Goal: Task Accomplishment & Management: Manage account settings

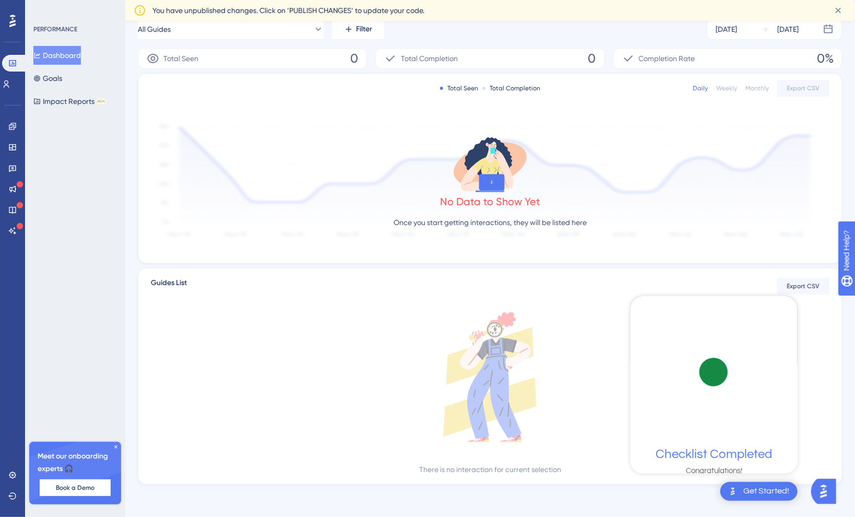
scroll to position [158, 0]
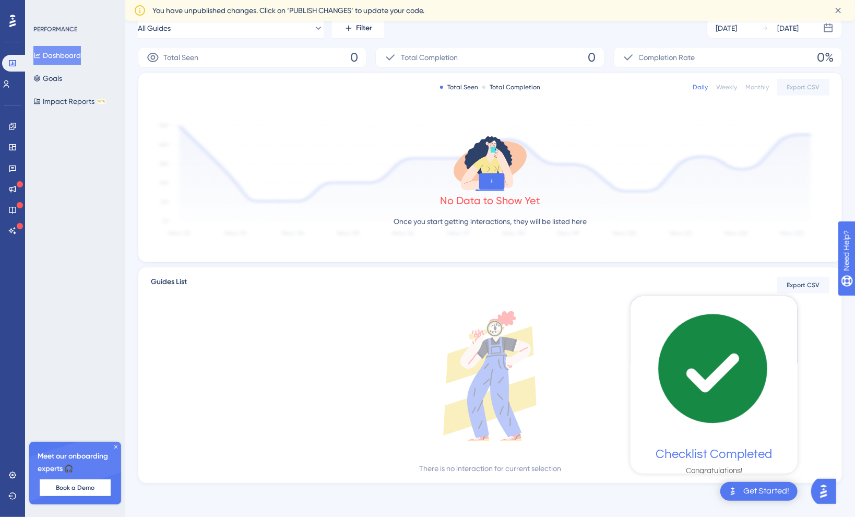
click at [763, 493] on div "Get Started!" at bounding box center [766, 491] width 46 height 11
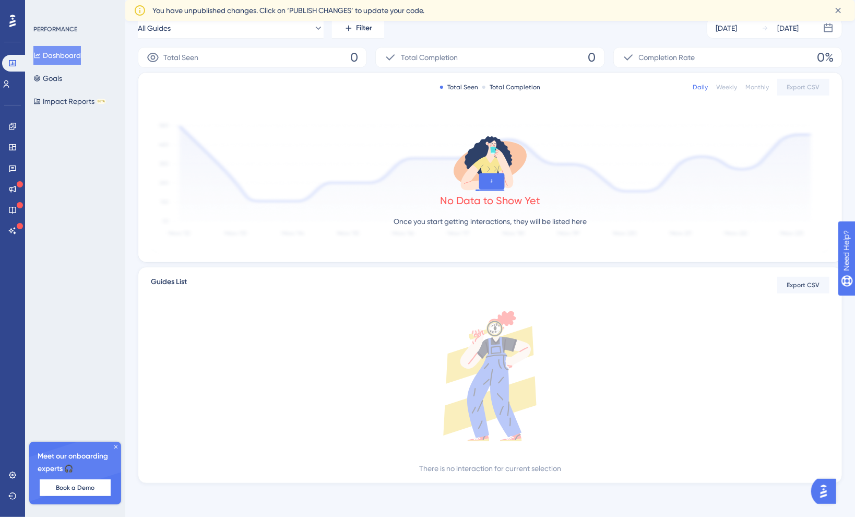
scroll to position [0, 0]
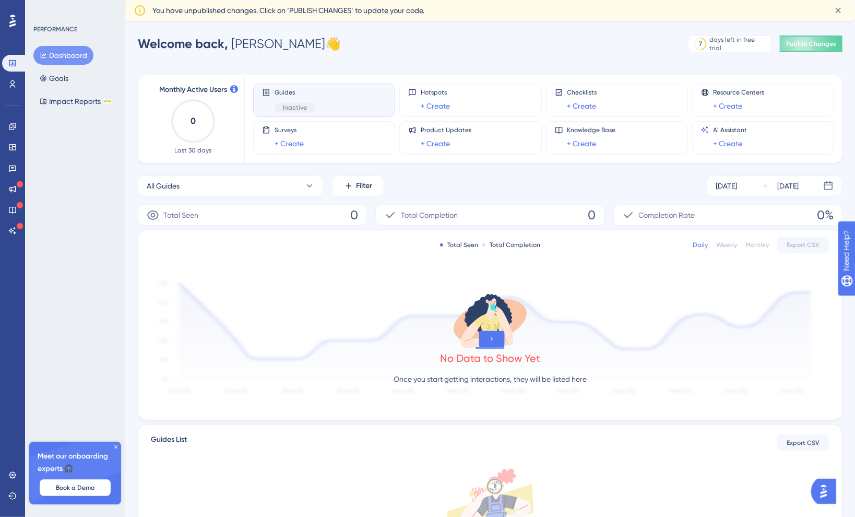
click at [14, 137] on div "Engagement Widgets Feedback Product Updates Knowledge Base AI Assistant" at bounding box center [12, 178] width 21 height 121
click at [16, 148] on icon at bounding box center [12, 147] width 8 height 8
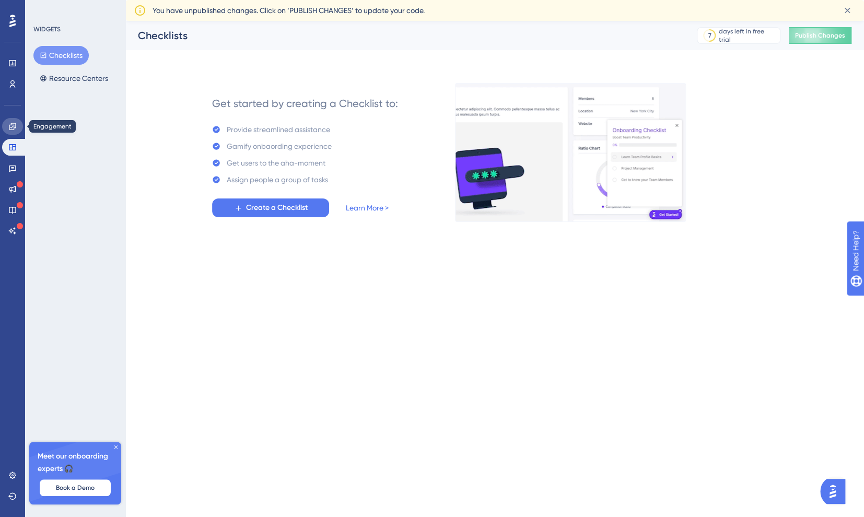
click at [10, 128] on icon at bounding box center [12, 126] width 8 height 8
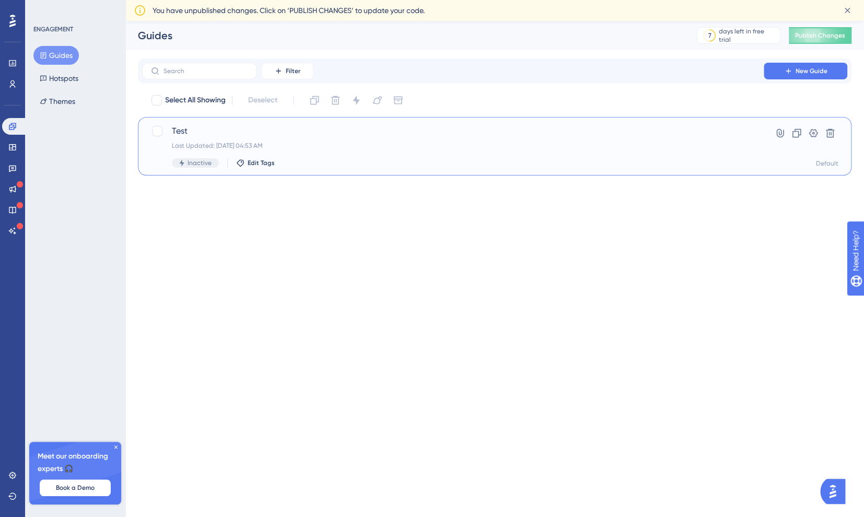
click at [262, 126] on span "Test" at bounding box center [453, 131] width 562 height 13
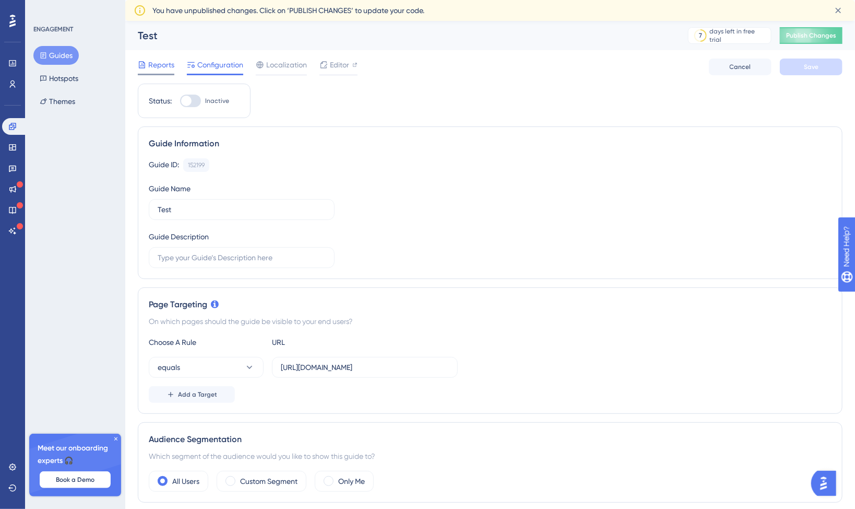
click at [165, 67] on span "Reports" at bounding box center [161, 64] width 26 height 13
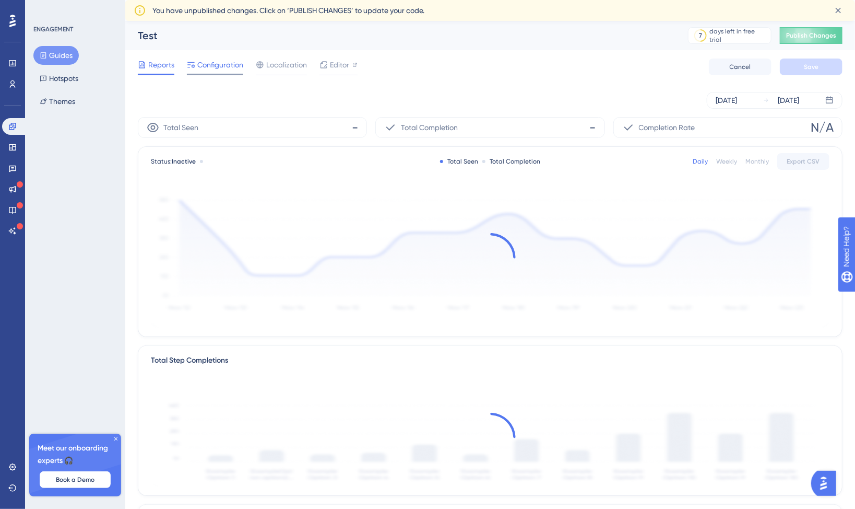
click at [203, 67] on span "Configuration" at bounding box center [220, 64] width 46 height 13
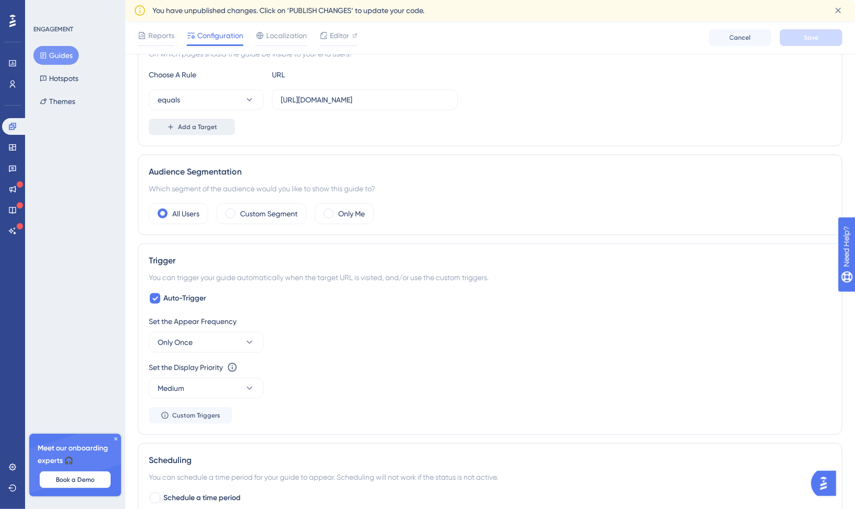
scroll to position [274, 0]
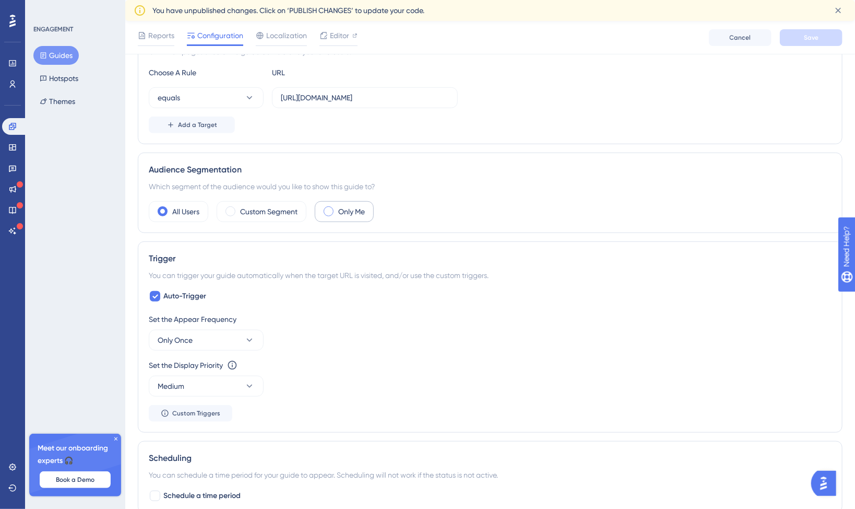
click at [325, 212] on span at bounding box center [329, 211] width 10 height 10
click at [337, 208] on input "radio" at bounding box center [337, 208] width 0 height 0
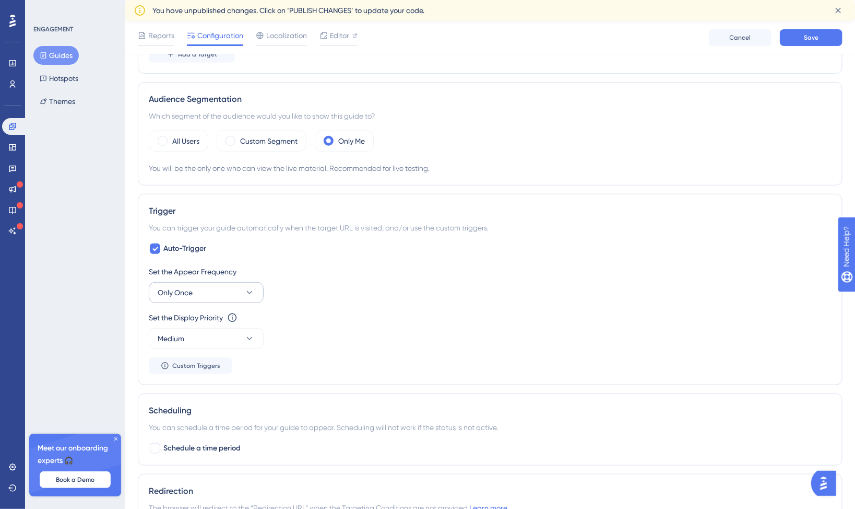
scroll to position [365, 0]
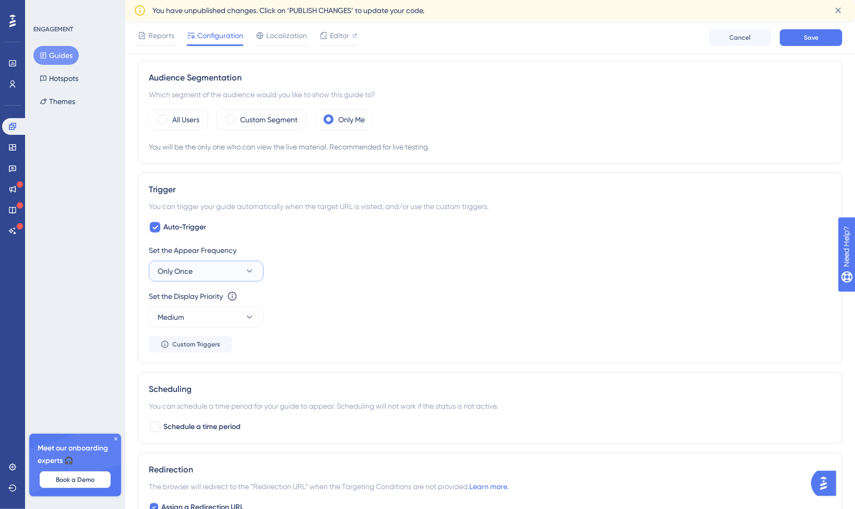
click at [211, 271] on button "Only Once" at bounding box center [206, 271] width 115 height 21
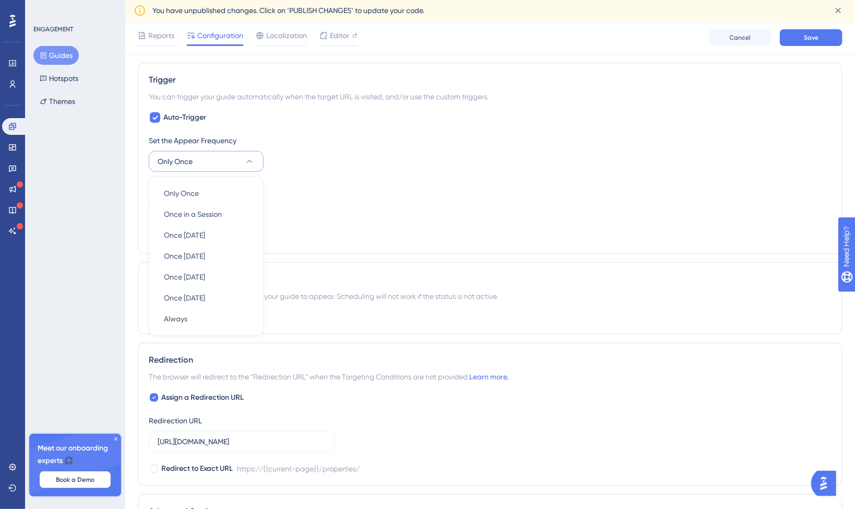
click at [326, 177] on div "Set the Appear Frequency Only Once Only Once Only Once Once in a Session Once i…" at bounding box center [490, 188] width 683 height 109
click at [379, 182] on div "Set the Display Priority This option will set the display priority between auto…" at bounding box center [490, 186] width 683 height 13
click at [213, 230] on span "Custom Triggers" at bounding box center [196, 234] width 48 height 8
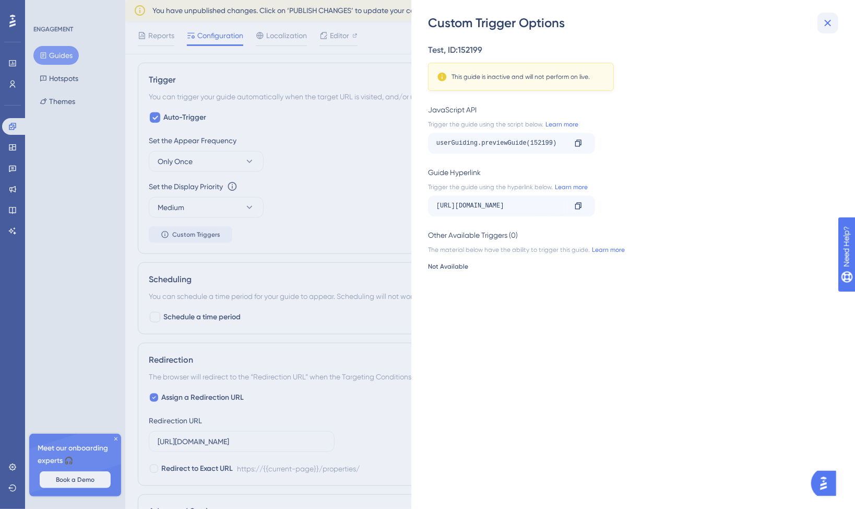
click at [823, 22] on icon at bounding box center [828, 23] width 13 height 13
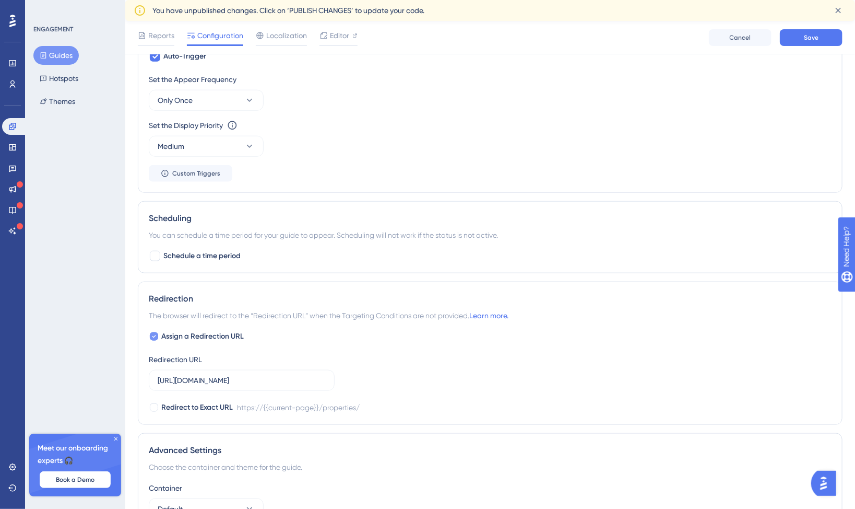
scroll to position [553, 0]
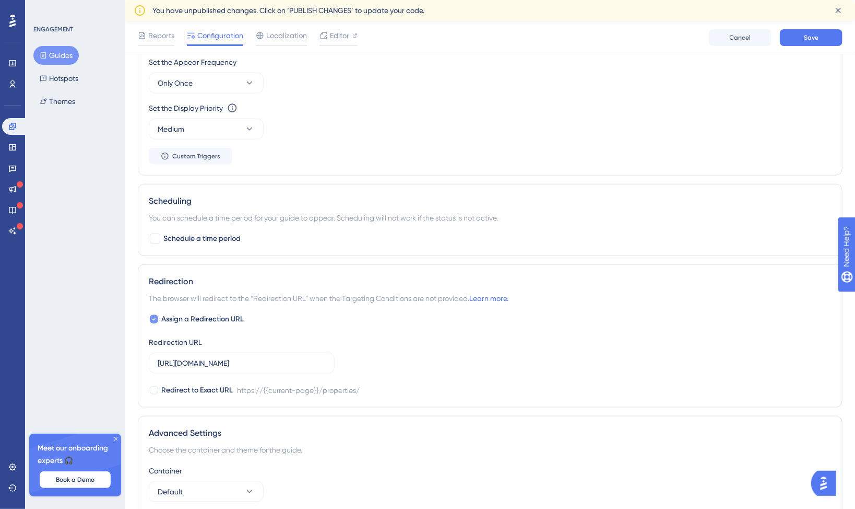
click at [184, 318] on span "Assign a Redirection URL" at bounding box center [202, 319] width 82 height 13
checkbox input "false"
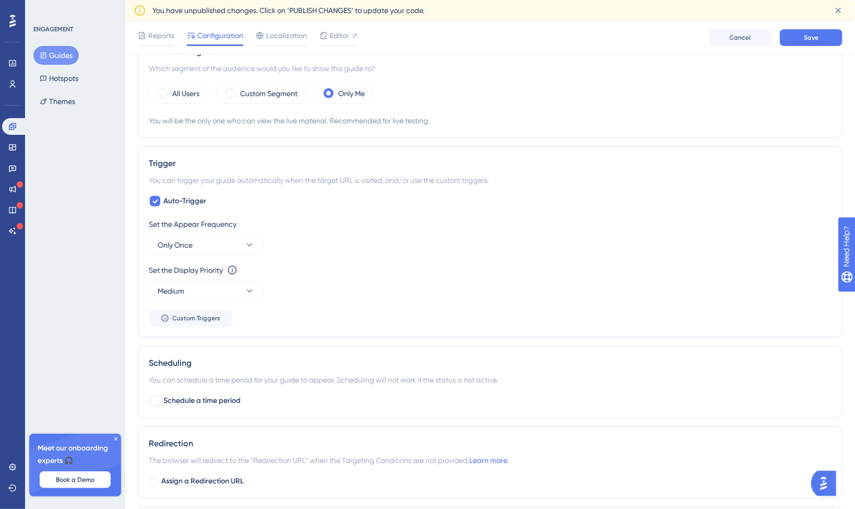
scroll to position [91, 0]
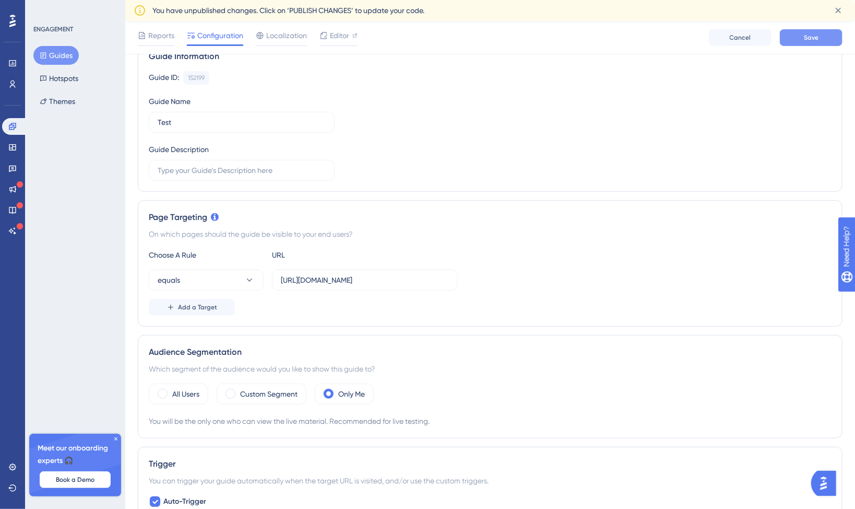
click at [806, 37] on span "Save" at bounding box center [811, 37] width 15 height 8
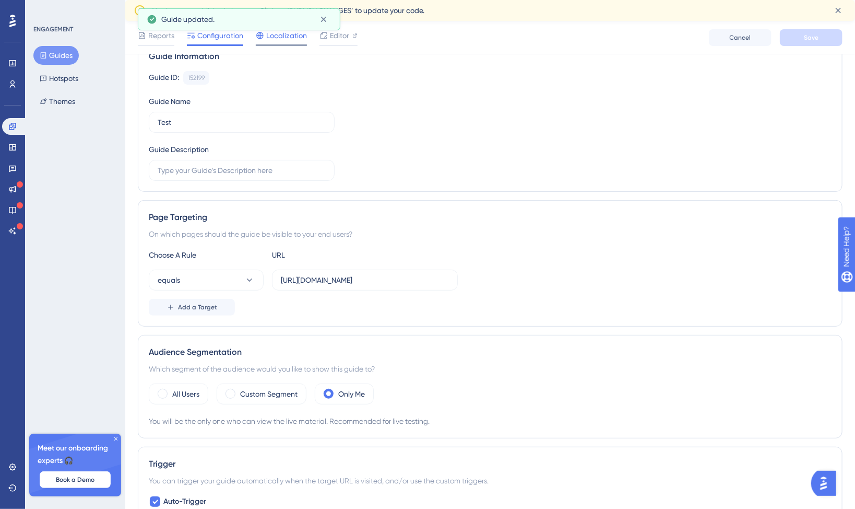
click at [267, 40] on span "Localization" at bounding box center [286, 35] width 41 height 13
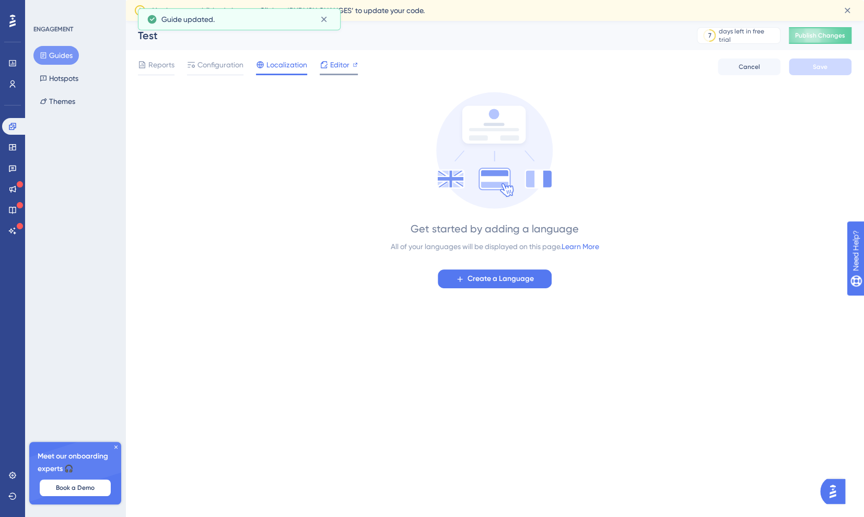
click at [335, 70] on span "Editor" at bounding box center [339, 64] width 19 height 13
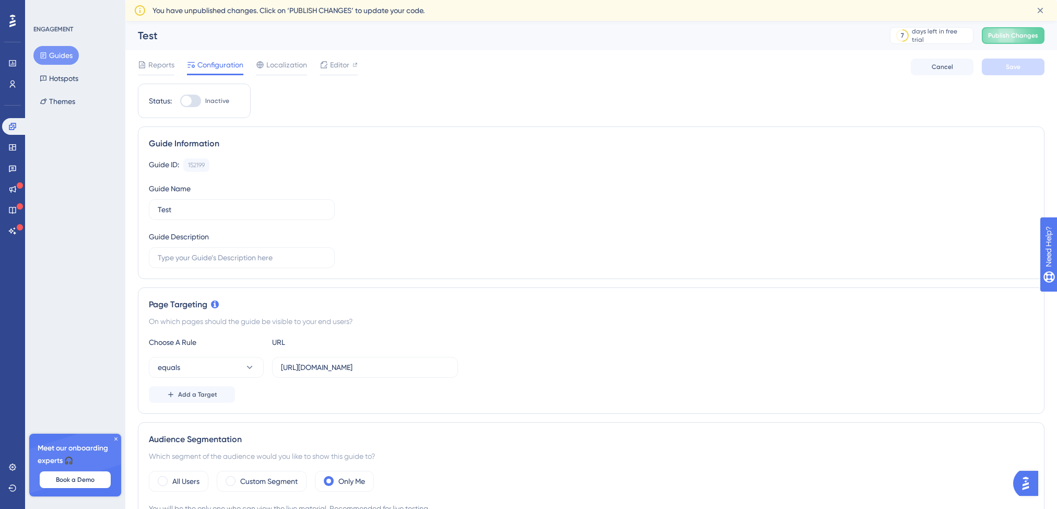
click at [195, 107] on div "Status: Inactive" at bounding box center [194, 101] width 113 height 34
click at [191, 102] on div at bounding box center [186, 101] width 10 height 10
click at [180, 101] on input "Inactive" at bounding box center [180, 101] width 1 height 1
checkbox input "true"
click at [1013, 66] on span "Save" at bounding box center [1013, 67] width 15 height 8
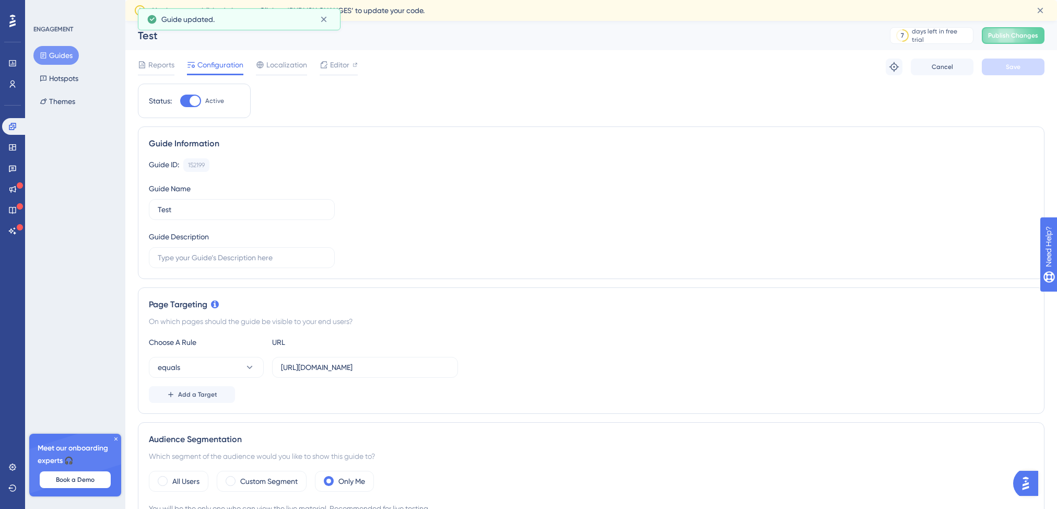
click at [505, 72] on div "Reports Configuration Localization Editor Troubleshoot Cancel Save" at bounding box center [591, 66] width 906 height 33
click at [325, 19] on icon at bounding box center [323, 19] width 10 height 10
click at [1029, 39] on span "Publish Changes" at bounding box center [1013, 35] width 50 height 8
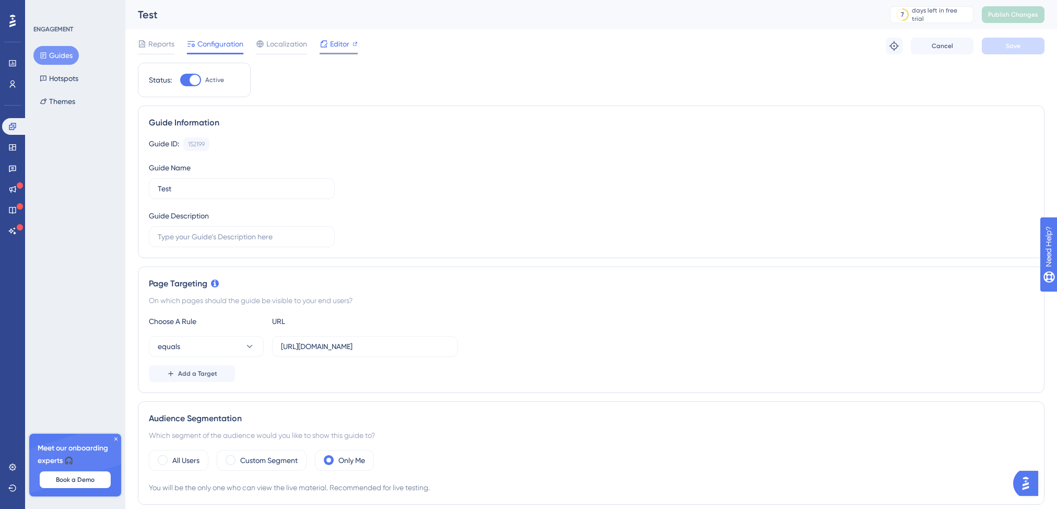
click at [336, 45] on span "Editor" at bounding box center [339, 44] width 19 height 13
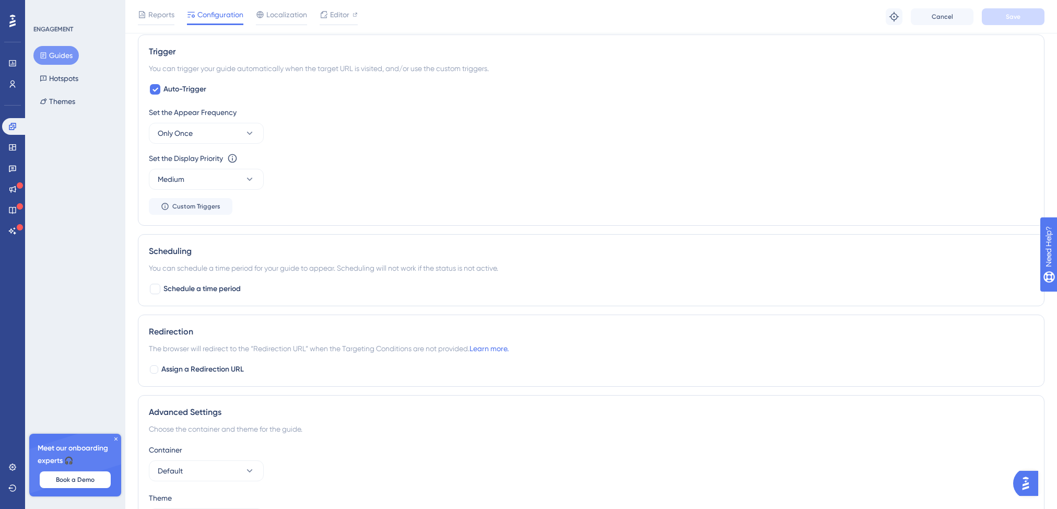
scroll to position [553, 0]
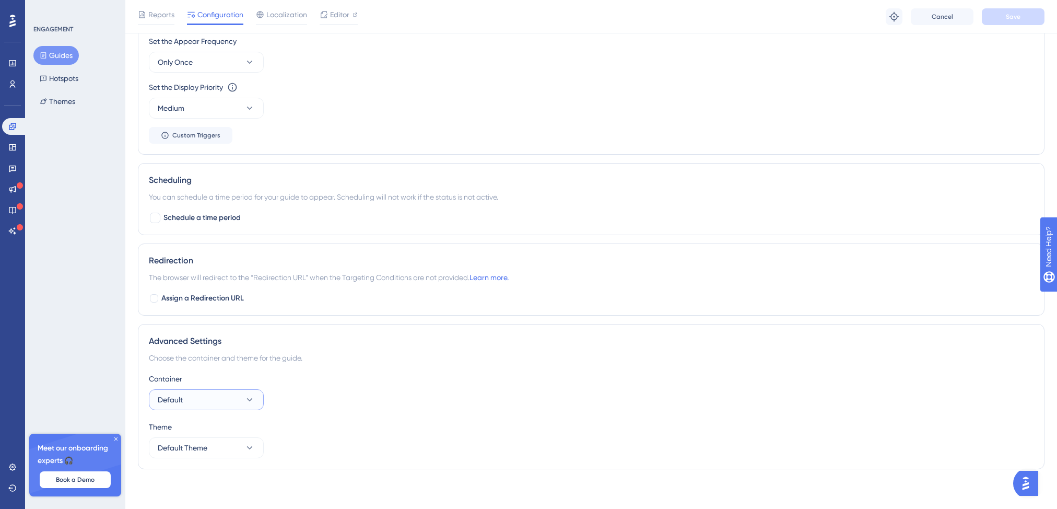
click at [230, 394] on button "Default" at bounding box center [206, 399] width 115 height 21
click at [347, 386] on div "Container Default Default Default" at bounding box center [591, 391] width 884 height 38
click at [237, 454] on button "Default Theme" at bounding box center [206, 447] width 115 height 21
click at [362, 420] on div "Theme" at bounding box center [591, 426] width 884 height 13
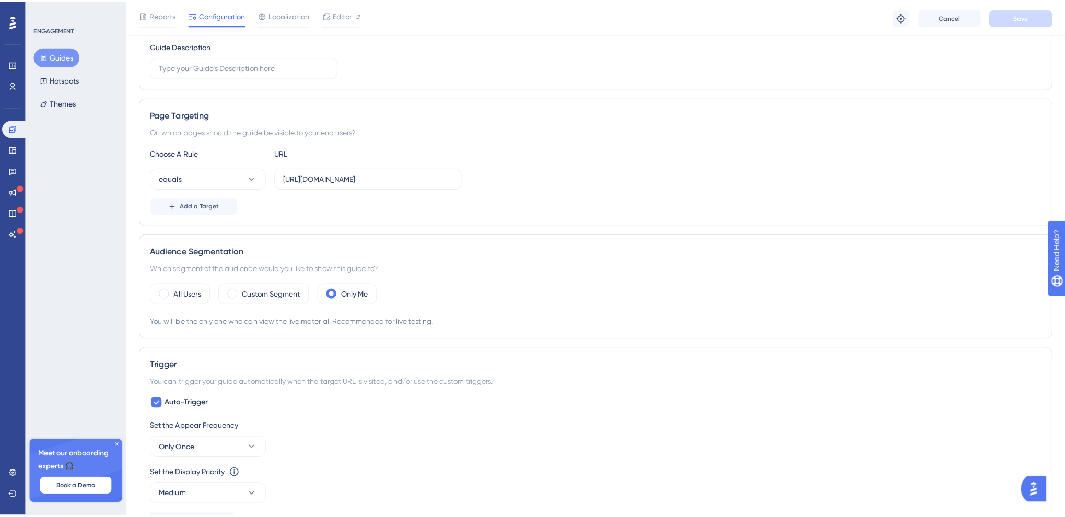
scroll to position [0, 0]
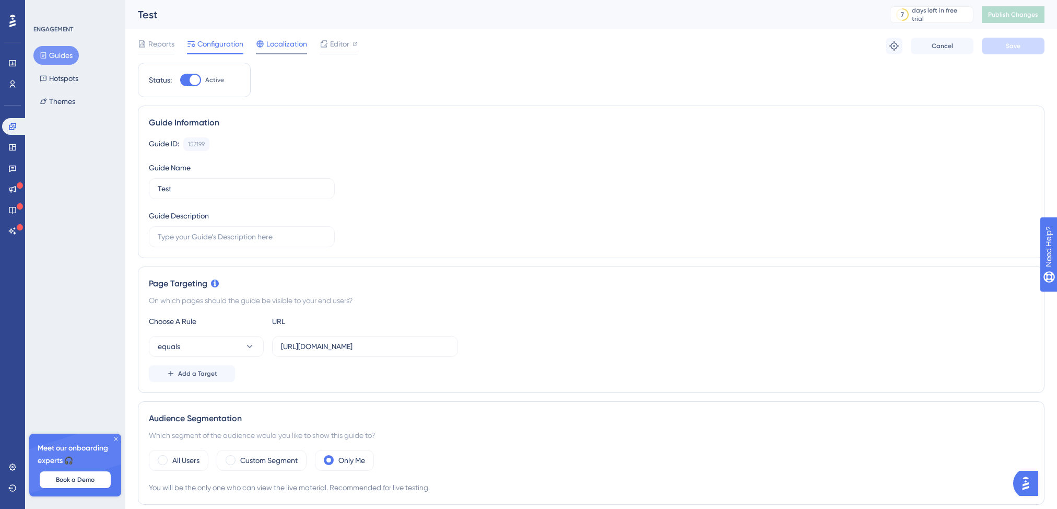
click at [267, 45] on span "Localization" at bounding box center [286, 44] width 41 height 13
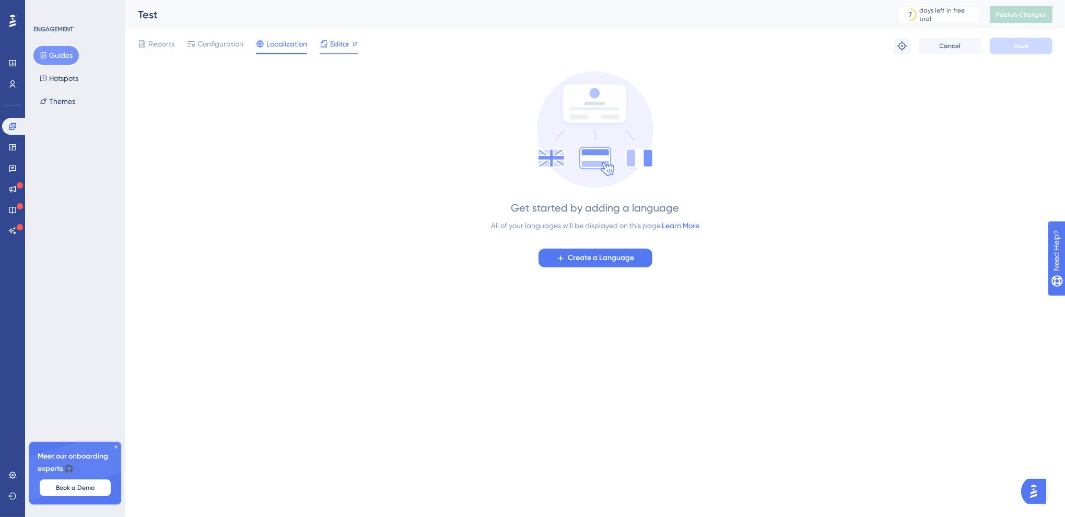
click at [333, 45] on span "Editor" at bounding box center [339, 44] width 19 height 13
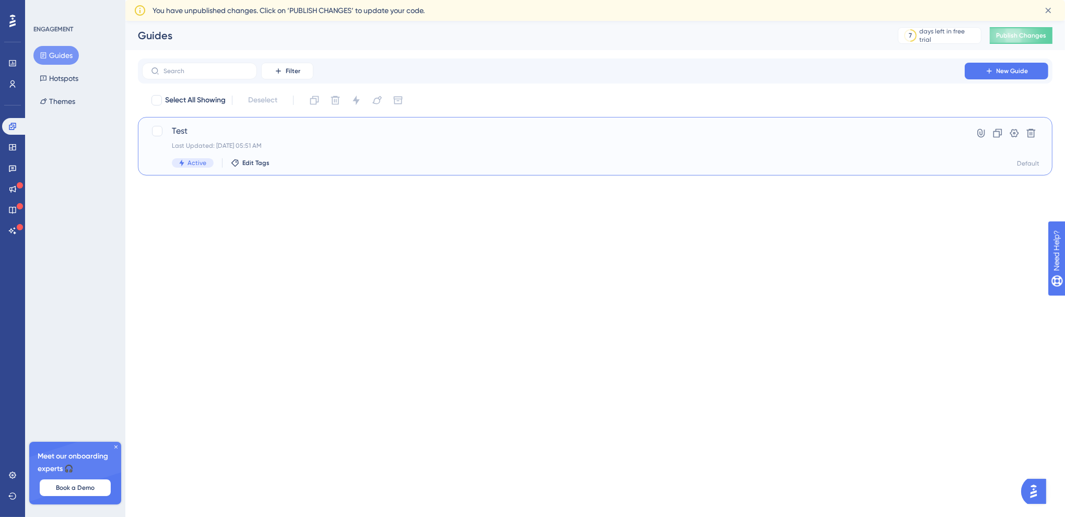
click at [245, 129] on span "Test" at bounding box center [553, 131] width 763 height 13
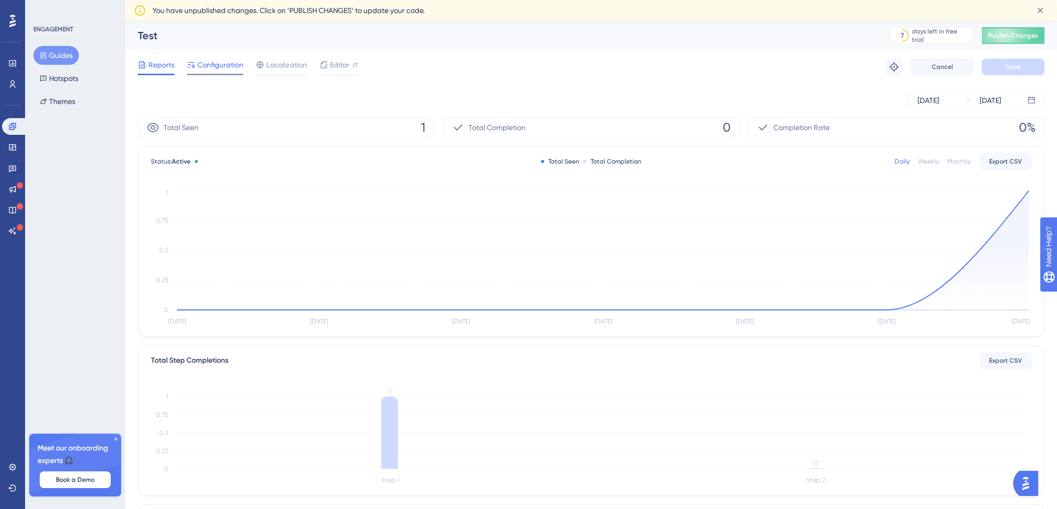
click at [227, 67] on span "Configuration" at bounding box center [220, 64] width 46 height 13
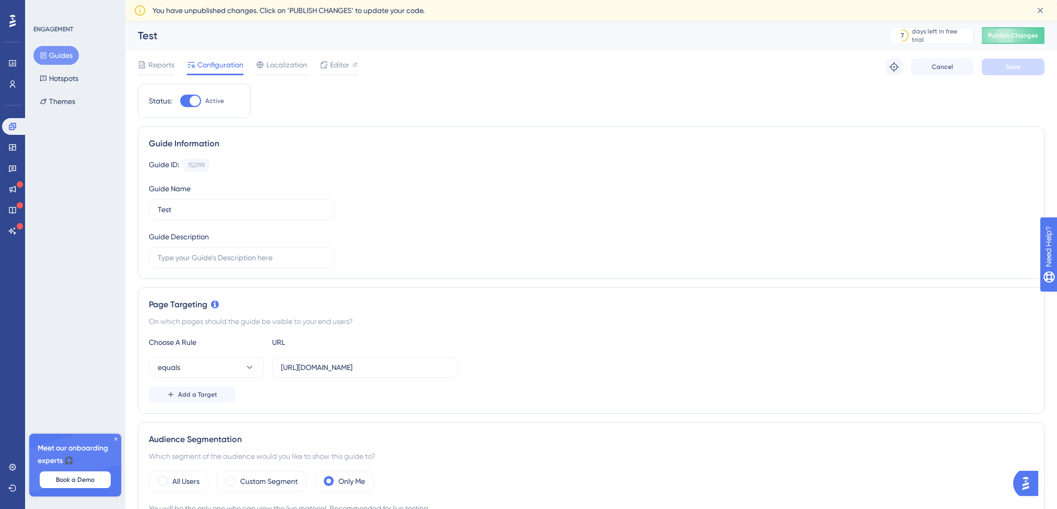
click at [188, 99] on div at bounding box center [190, 100] width 21 height 13
click at [180, 101] on input "Active" at bounding box center [180, 101] width 1 height 1
checkbox input "false"
click at [1014, 69] on span "Save" at bounding box center [1013, 67] width 15 height 8
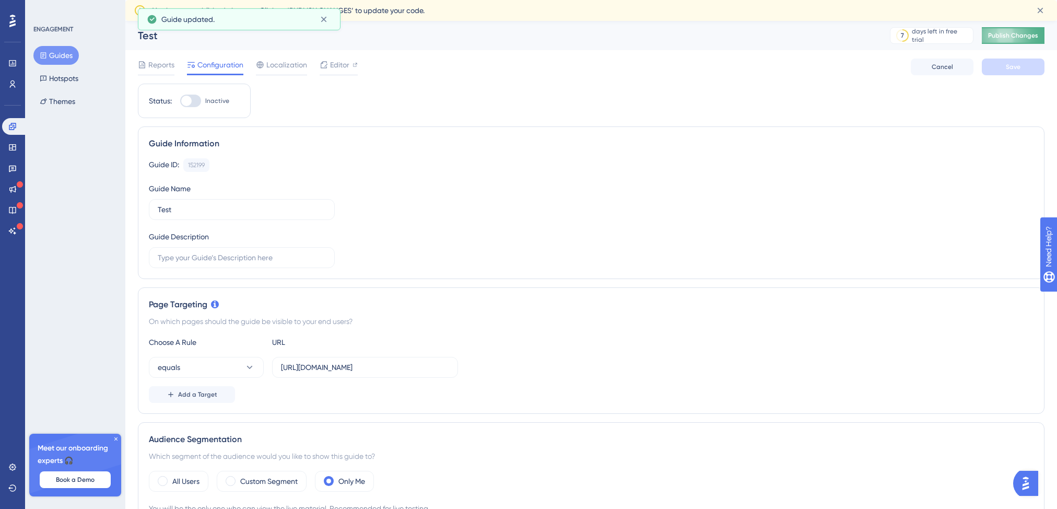
click at [1019, 36] on span "Publish Changes" at bounding box center [1013, 35] width 50 height 8
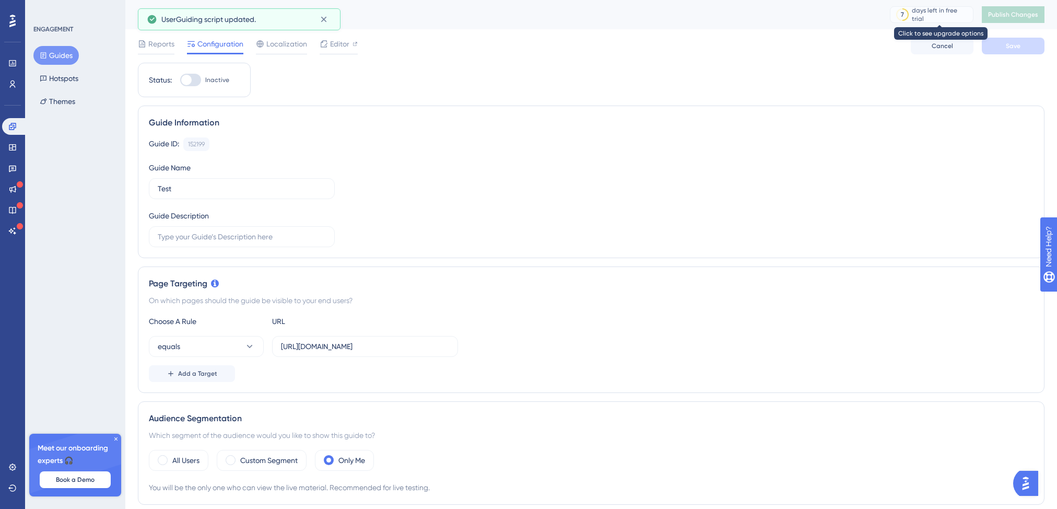
click at [925, 16] on div "days left in free trial" at bounding box center [941, 14] width 58 height 17
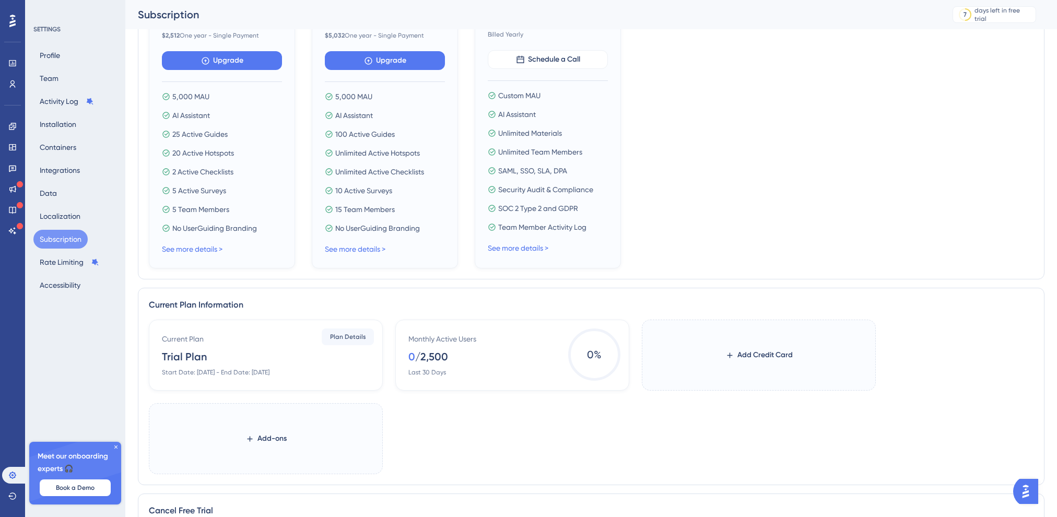
scroll to position [167, 0]
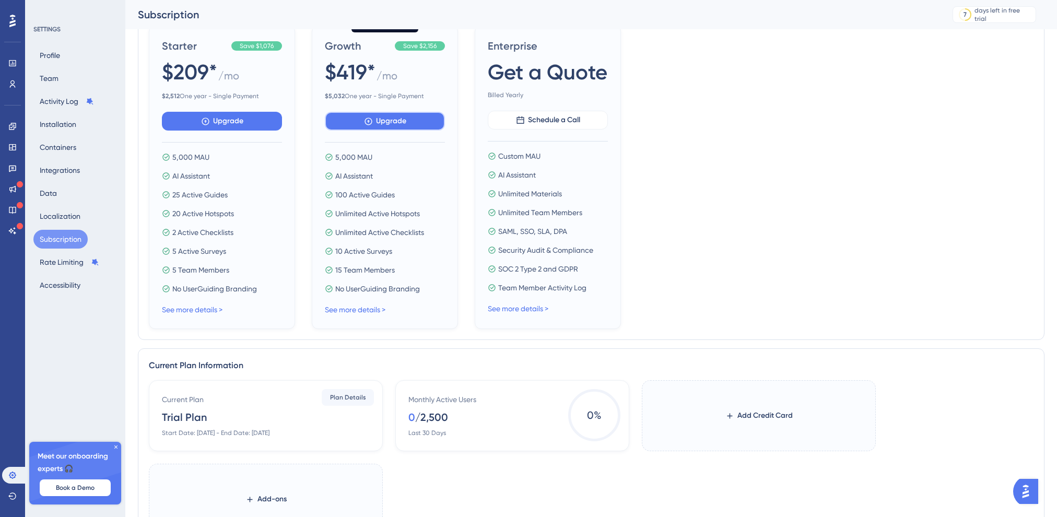
click at [380, 124] on span "Upgrade" at bounding box center [391, 121] width 30 height 13
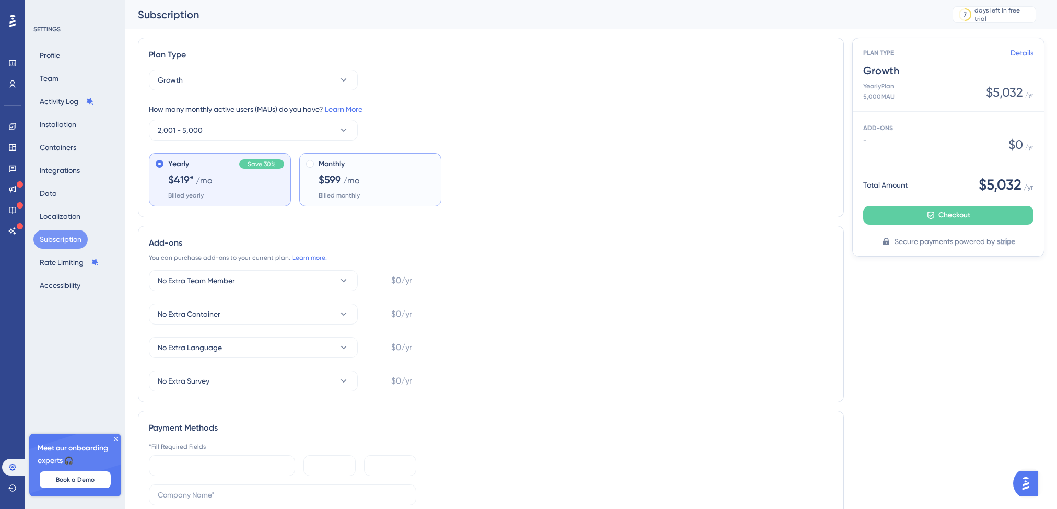
click at [352, 170] on div "Monthly $599 /mo Billed monthly" at bounding box center [376, 179] width 116 height 42
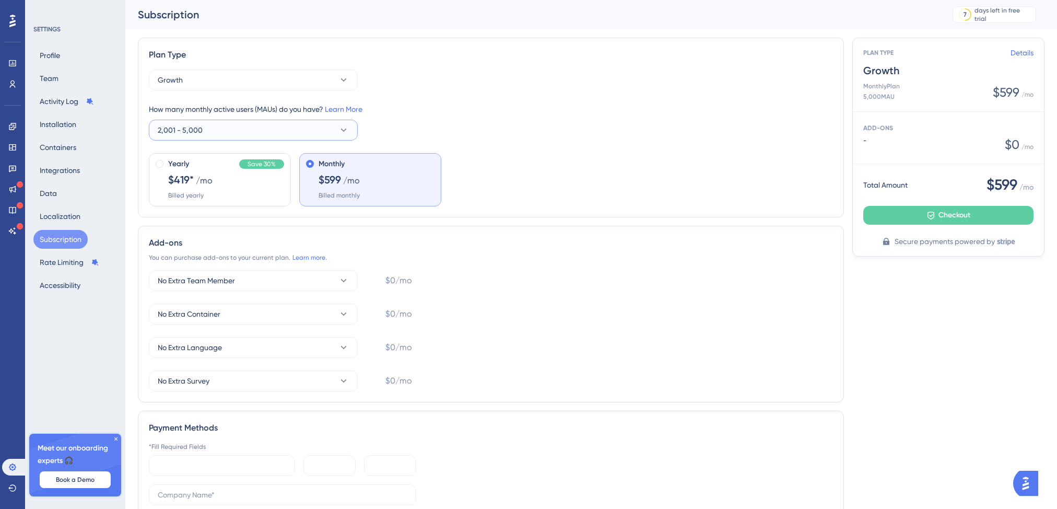
click at [344, 126] on icon at bounding box center [343, 130] width 10 height 10
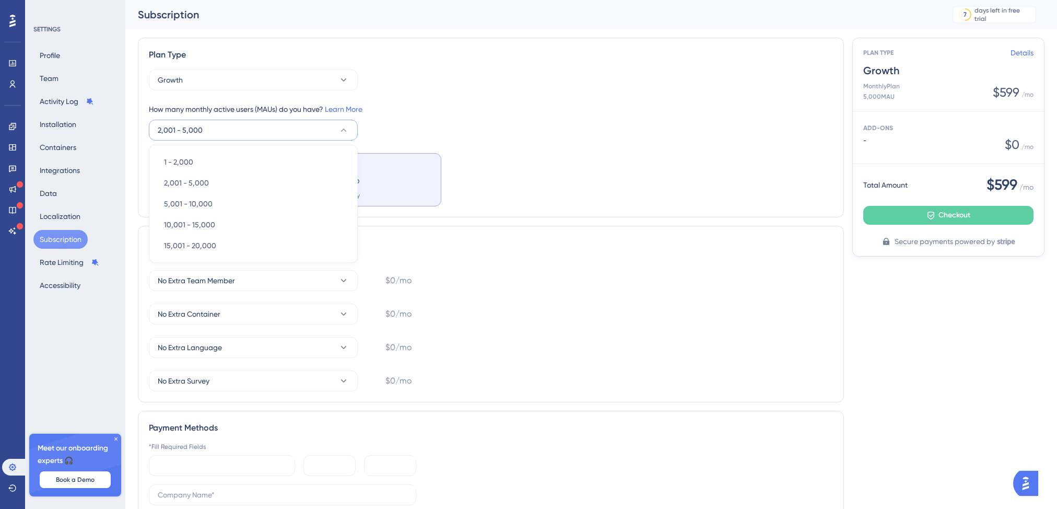
click at [433, 114] on div "How many monthly active users (MAUs) do you have? Learn More" at bounding box center [491, 109] width 684 height 13
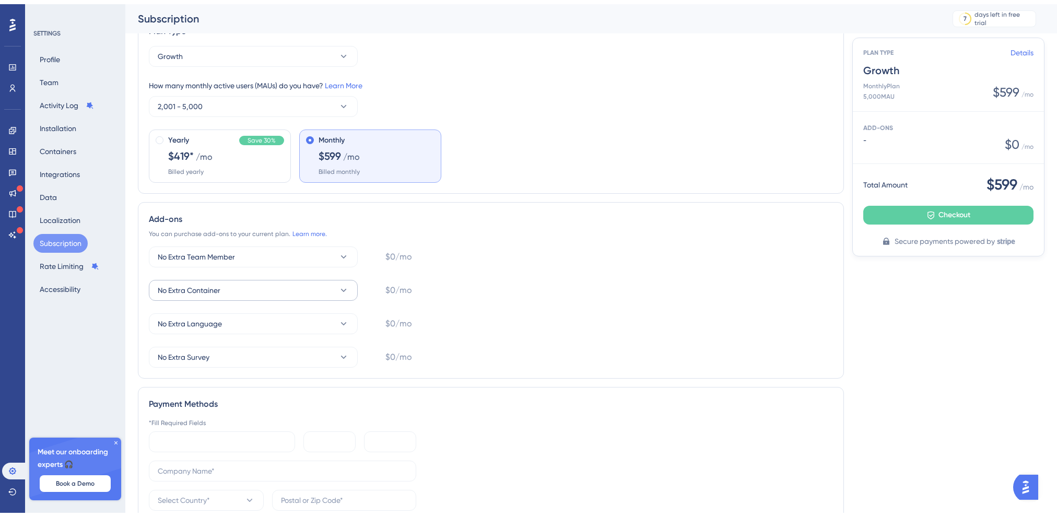
scroll to position [39, 0]
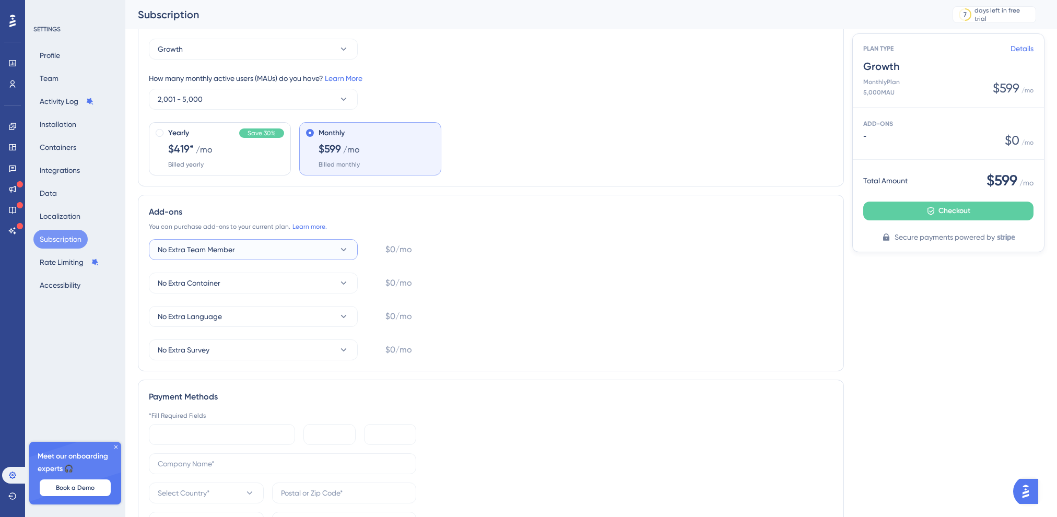
click at [290, 247] on button "No Extra Team Member" at bounding box center [253, 249] width 209 height 21
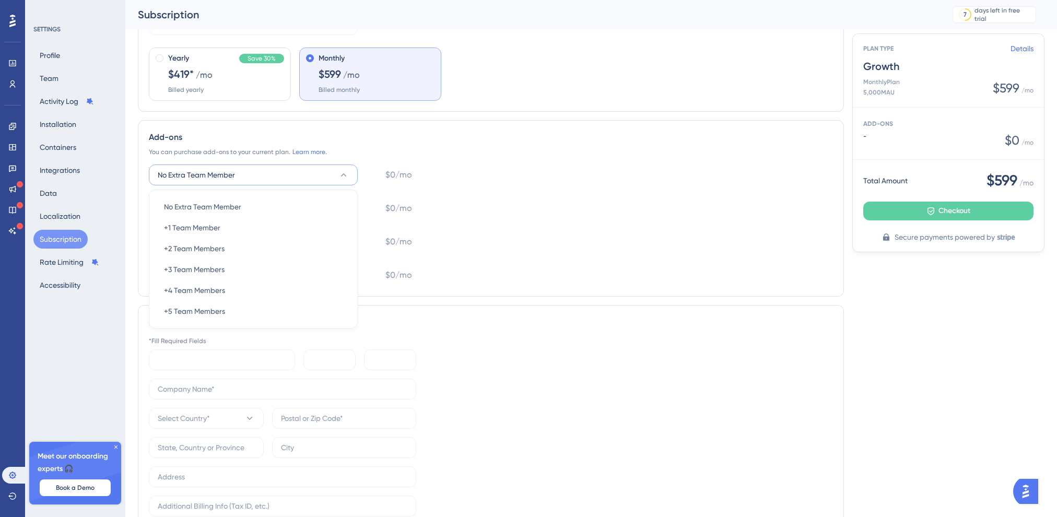
click at [499, 220] on div "No Extra Team Member No Extra Team Member No Extra Team Member +1 Team Member +…" at bounding box center [491, 224] width 684 height 121
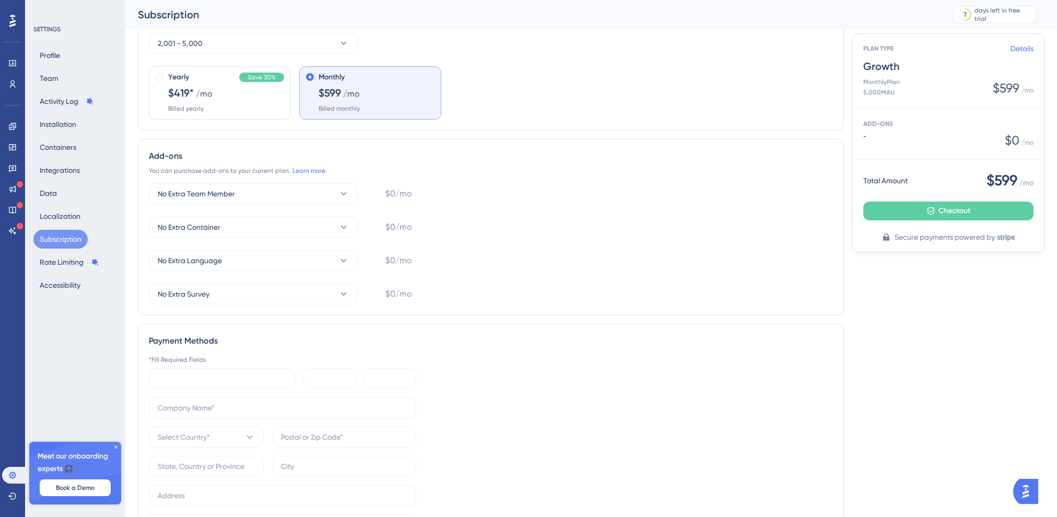
scroll to position [52, 0]
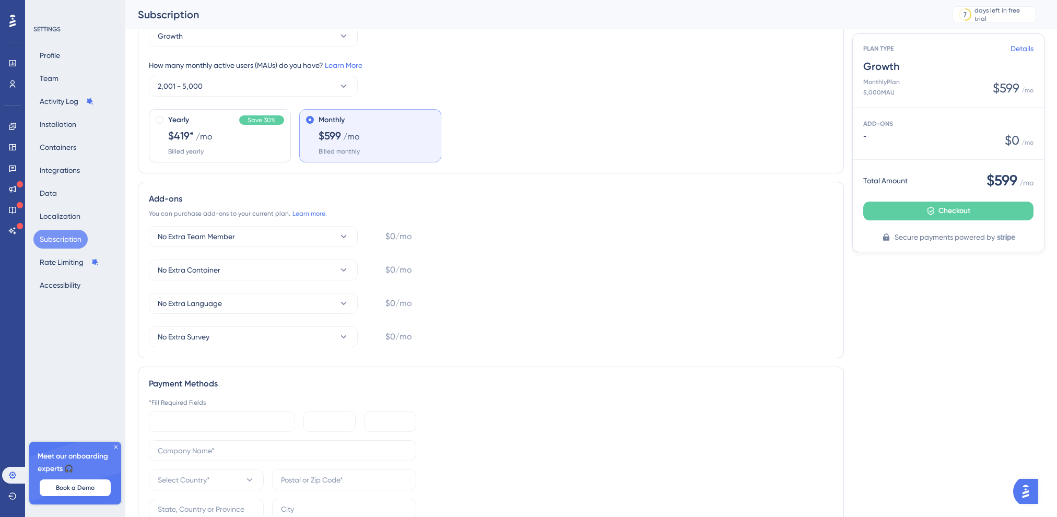
click at [54, 242] on button "Subscription" at bounding box center [60, 239] width 54 height 19
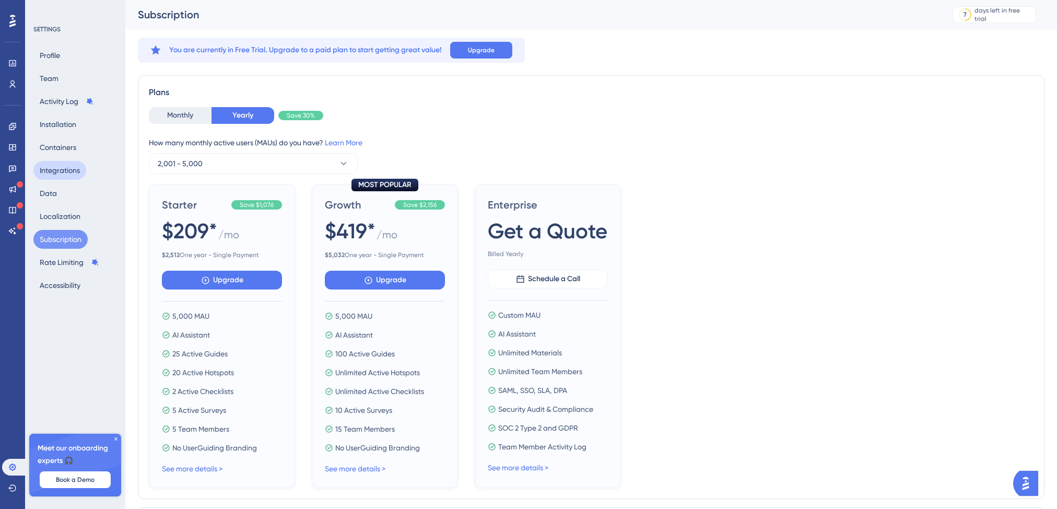
click at [49, 161] on button "Integrations" at bounding box center [59, 170] width 53 height 19
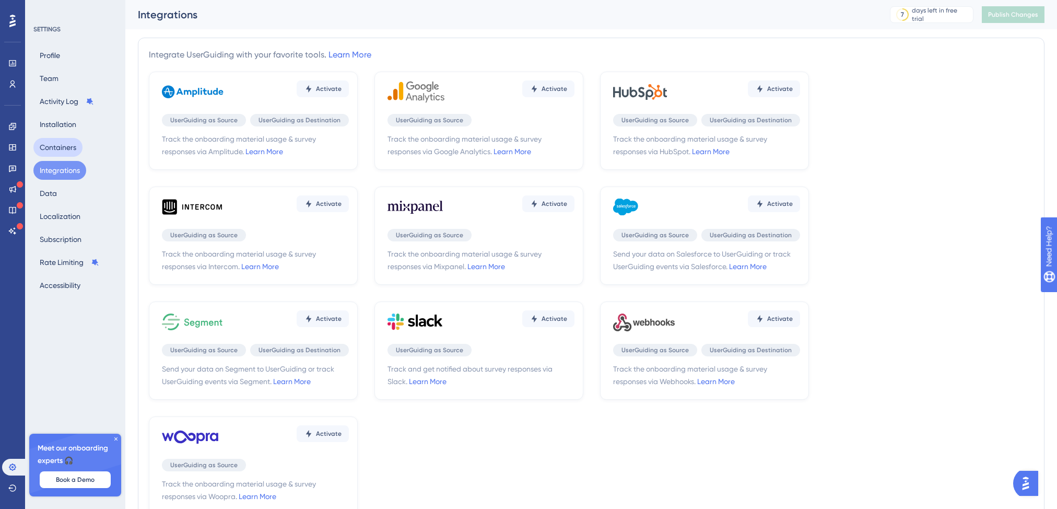
click at [54, 140] on button "Containers" at bounding box center [57, 147] width 49 height 19
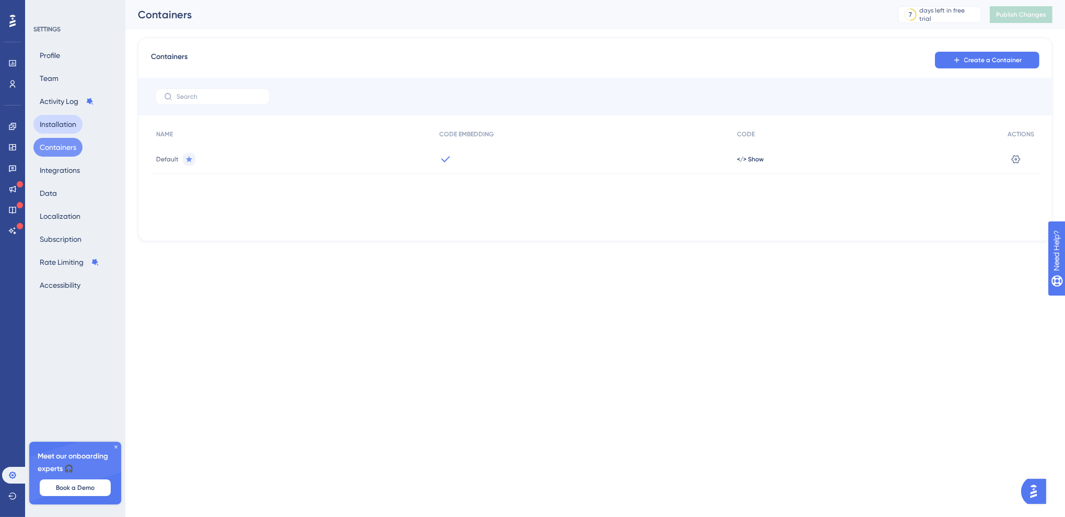
click at [57, 116] on button "Installation" at bounding box center [57, 124] width 49 height 19
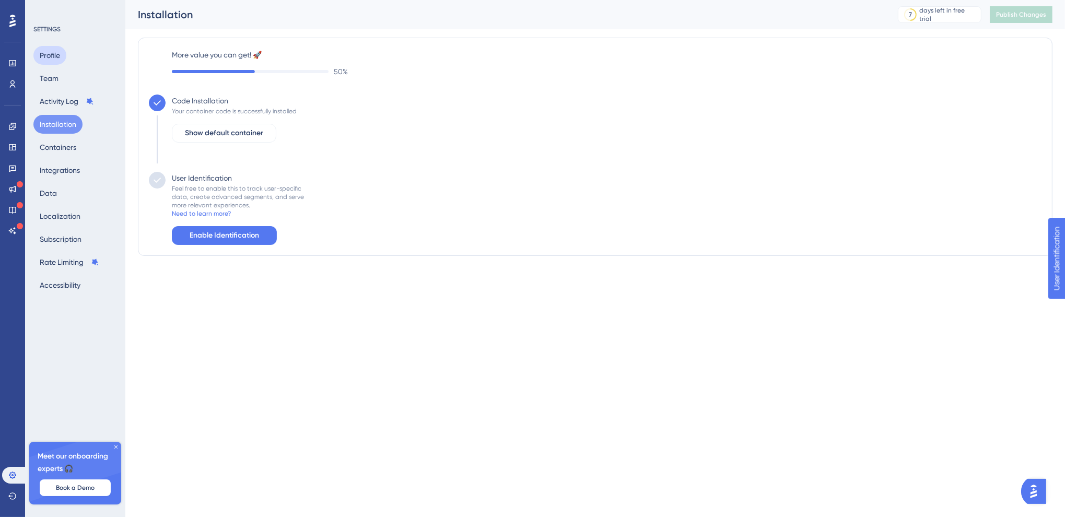
click at [57, 51] on button "Profile" at bounding box center [49, 55] width 33 height 19
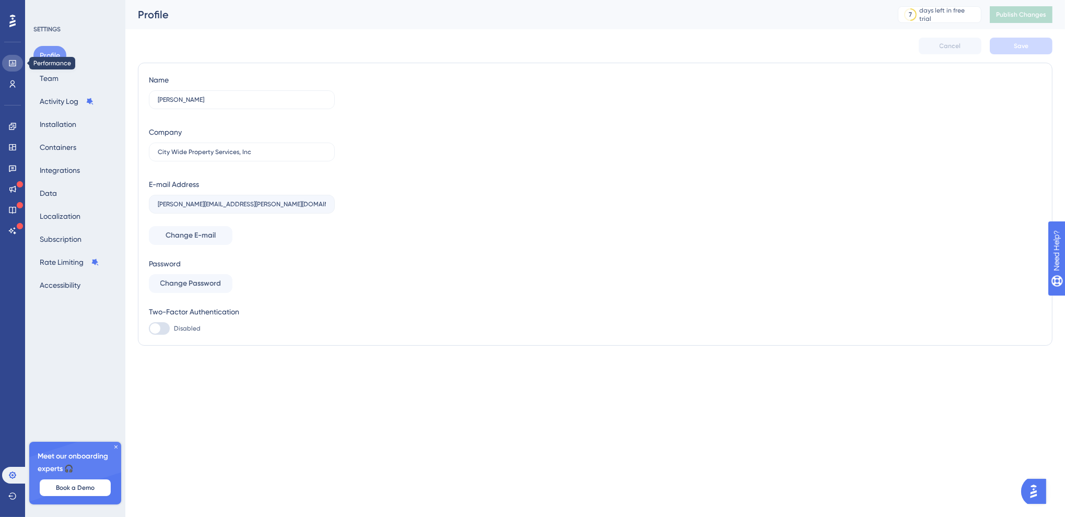
click at [14, 60] on icon at bounding box center [12, 63] width 8 height 8
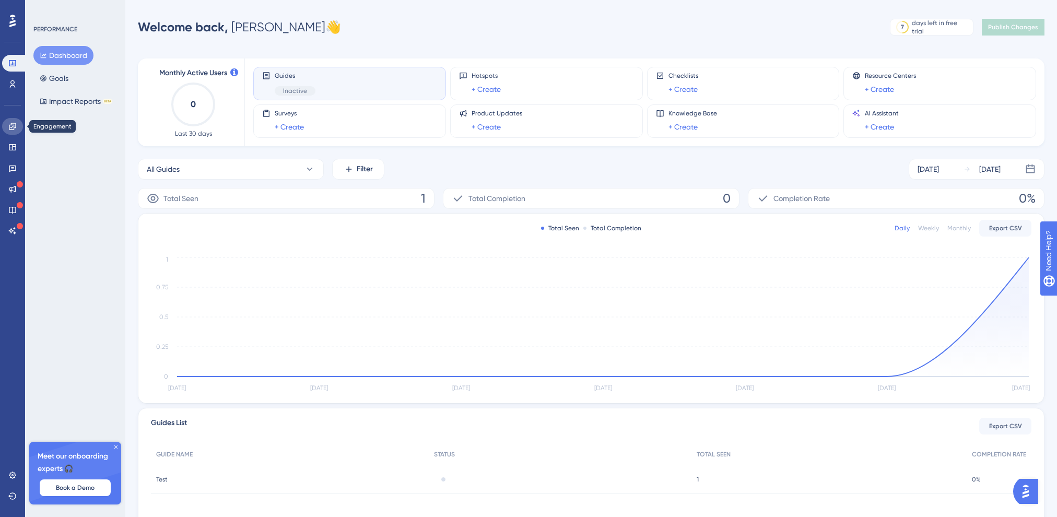
click at [16, 128] on icon at bounding box center [12, 126] width 8 height 8
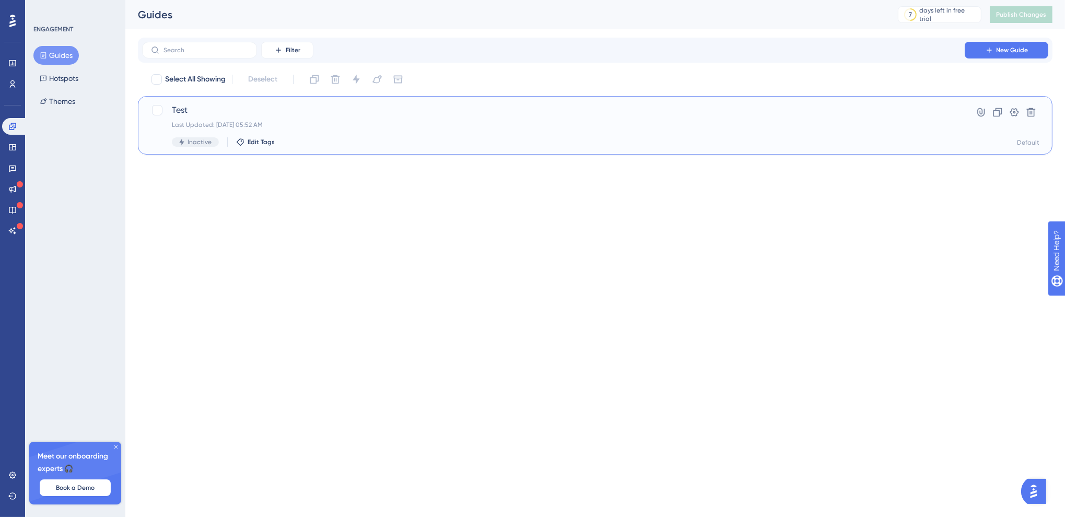
click at [334, 117] on div "Test Last Updated: Oct 07 2025, 05:52 AM Inactive Edit Tags" at bounding box center [553, 125] width 763 height 43
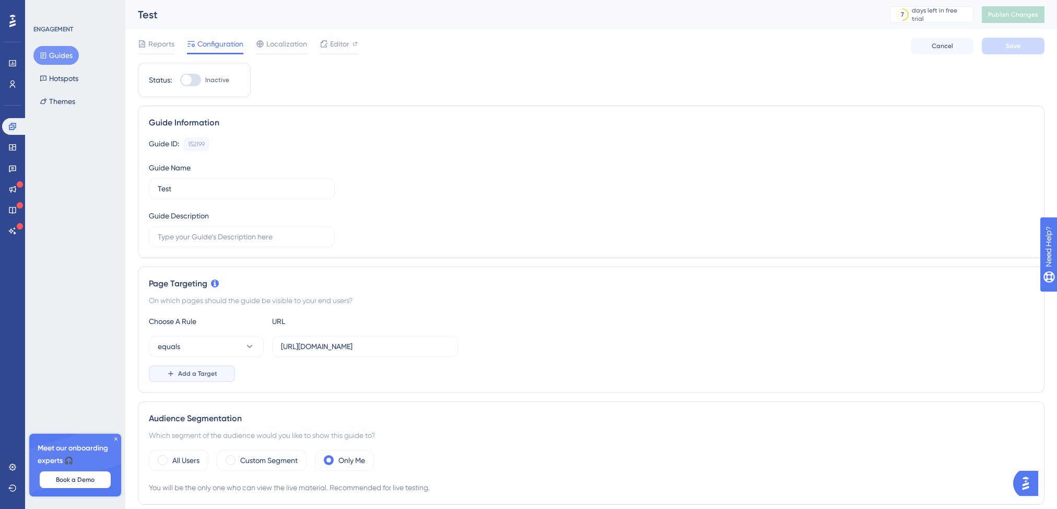
click at [214, 370] on span "Add a Target" at bounding box center [197, 373] width 39 height 8
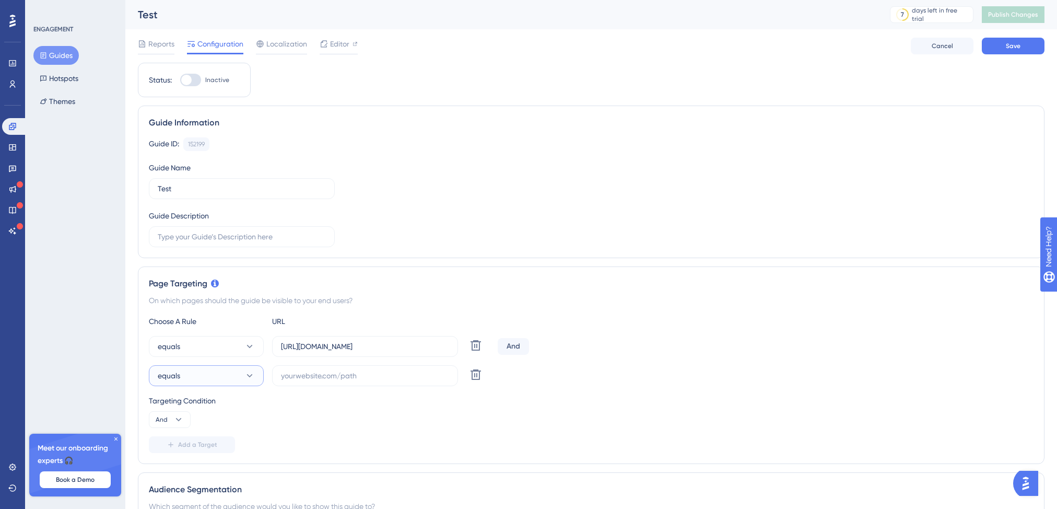
click at [213, 374] on button "equals" at bounding box center [206, 375] width 115 height 21
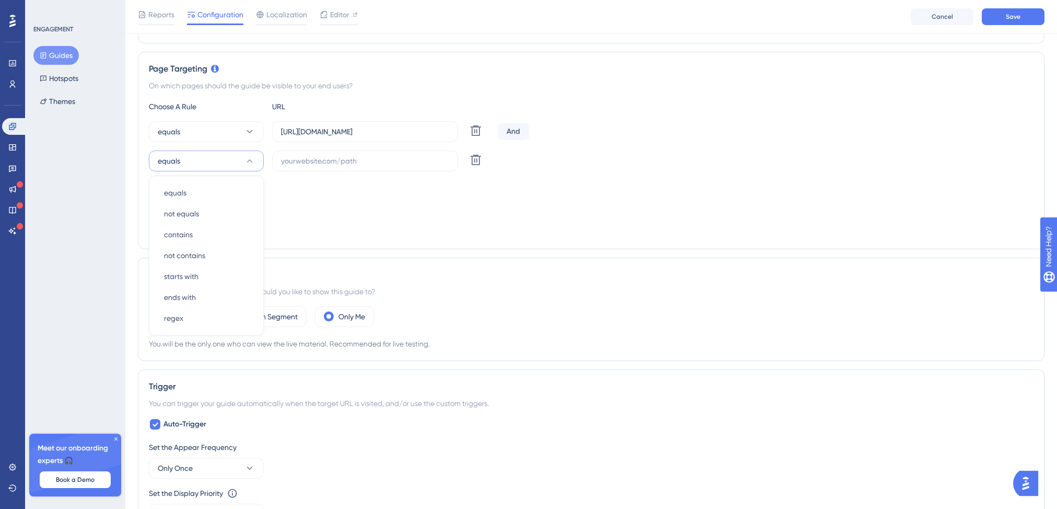
click at [314, 194] on div "Targeting Condition And" at bounding box center [591, 196] width 884 height 33
click at [477, 159] on icon at bounding box center [475, 159] width 13 height 13
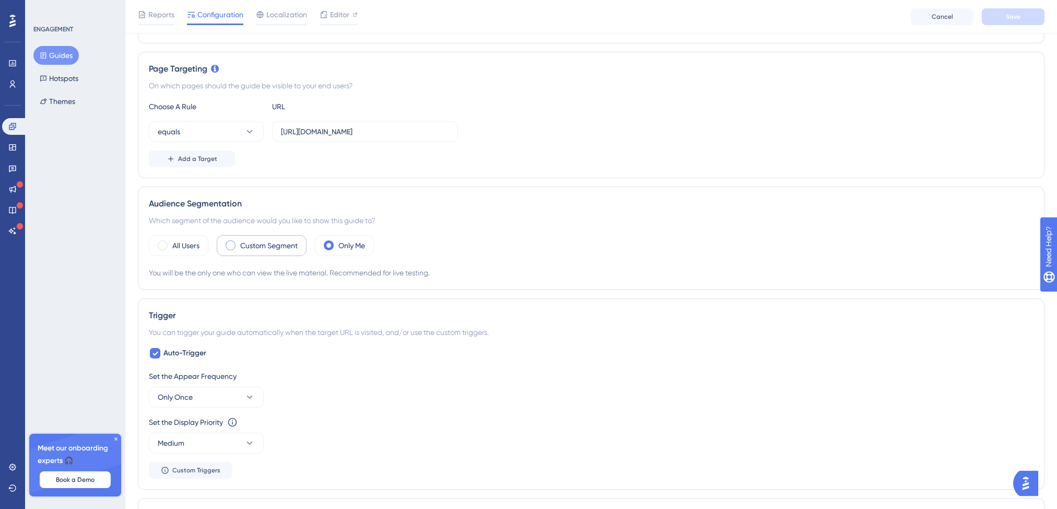
click at [237, 248] on div "Custom Segment" at bounding box center [262, 245] width 90 height 21
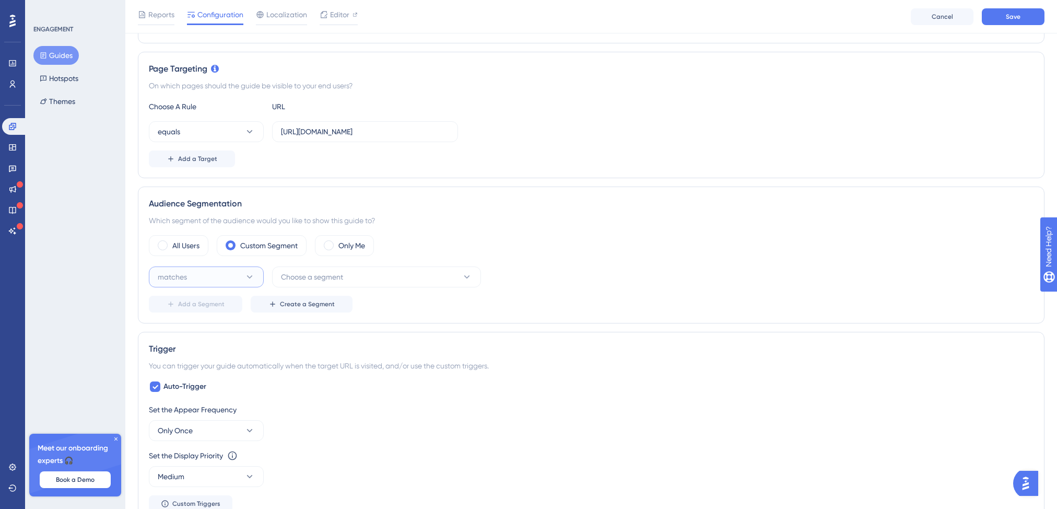
click at [237, 275] on button "matches" at bounding box center [206, 276] width 115 height 21
click at [328, 274] on span "Choose a segment" at bounding box center [312, 276] width 62 height 13
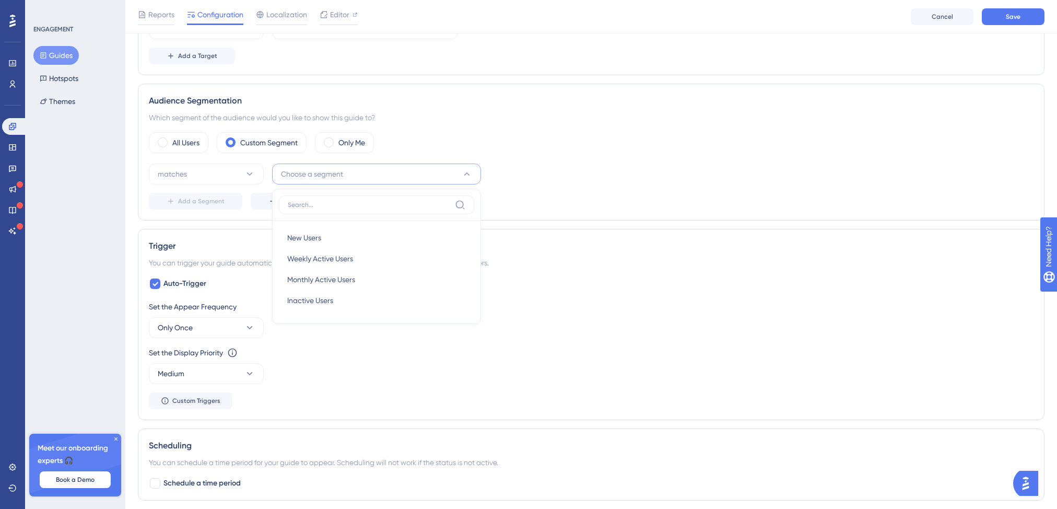
click at [572, 181] on div "matches Choose a segment New Users New Users Weekly Active Users Weekly Active …" at bounding box center [591, 173] width 884 height 21
click at [335, 144] on div "Only Me" at bounding box center [344, 142] width 59 height 21
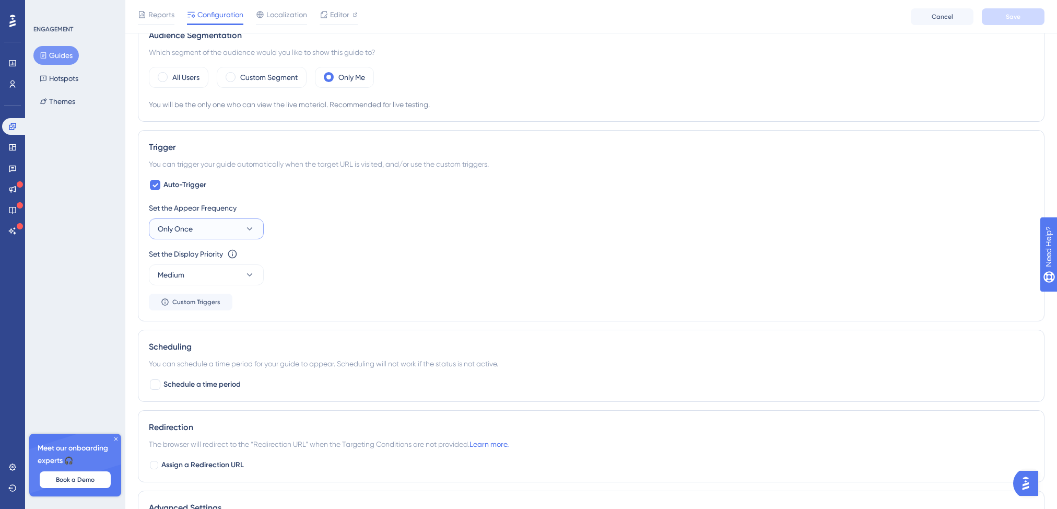
click at [214, 232] on button "Only Once" at bounding box center [206, 228] width 115 height 21
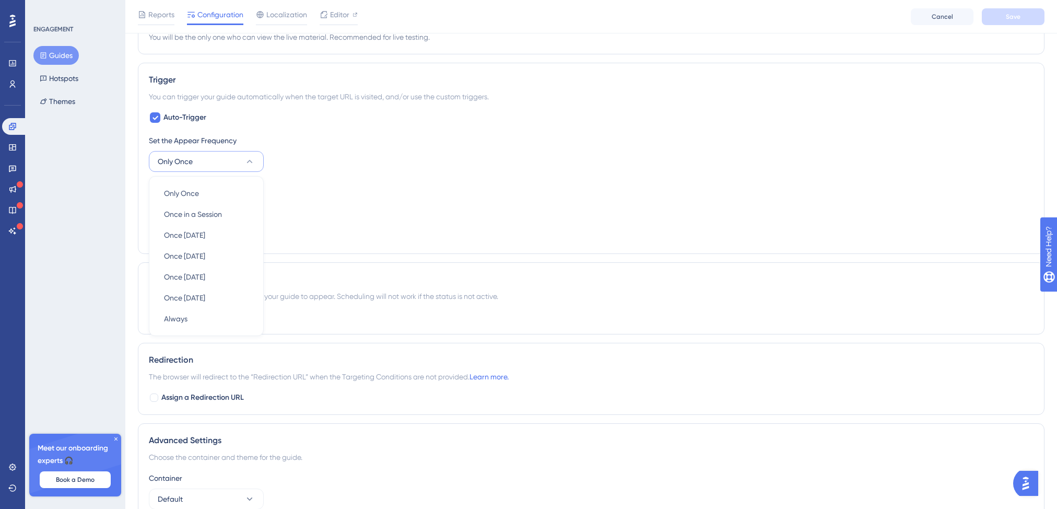
click at [336, 217] on div "Set the Appear Frequency Only Once Only Once Only Once Once in a Session Once i…" at bounding box center [591, 188] width 884 height 109
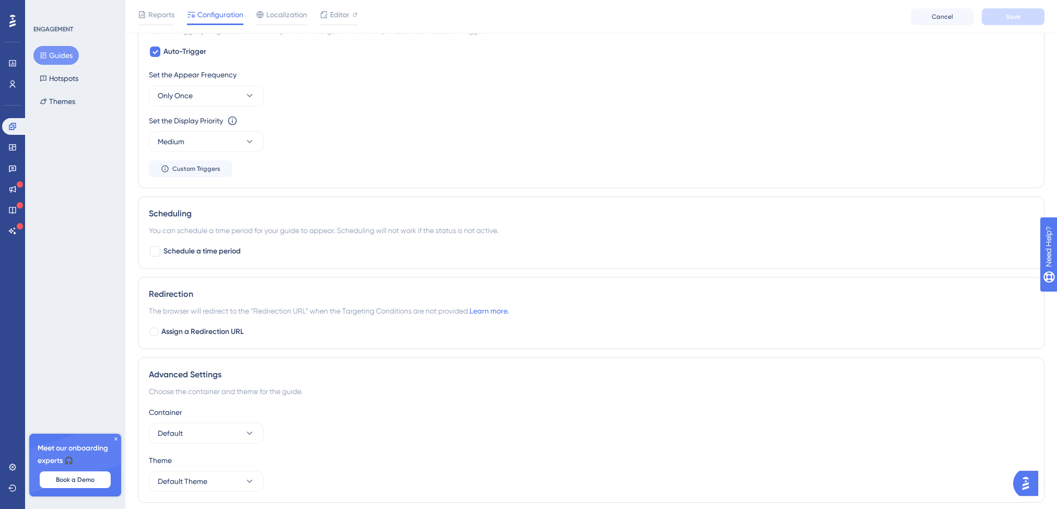
scroll to position [553, 0]
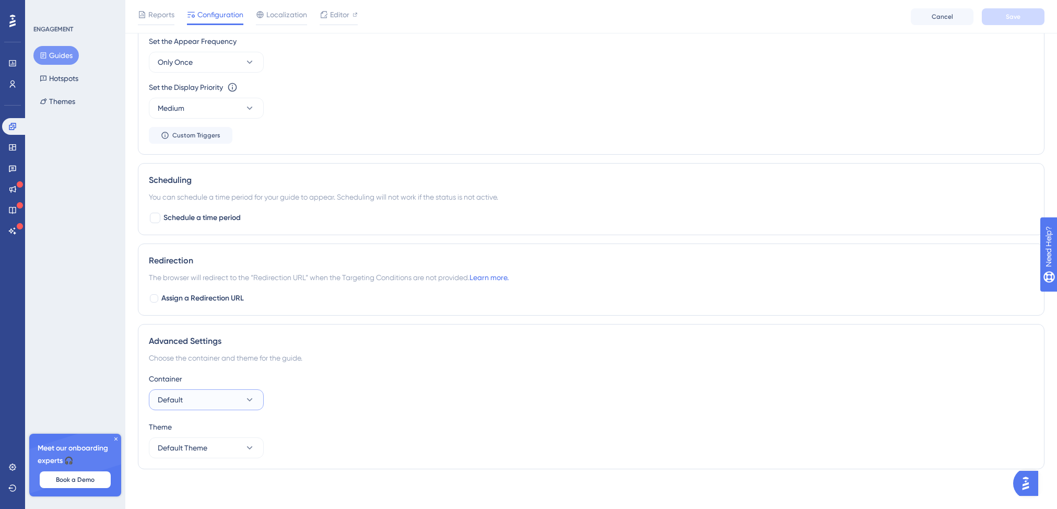
click at [211, 397] on button "Default" at bounding box center [206, 399] width 115 height 21
click at [330, 358] on div "Choose the container and theme for the guide." at bounding box center [591, 357] width 884 height 13
click at [190, 447] on span "Default Theme" at bounding box center [183, 447] width 50 height 13
click at [356, 406] on div "Container Default" at bounding box center [591, 391] width 884 height 38
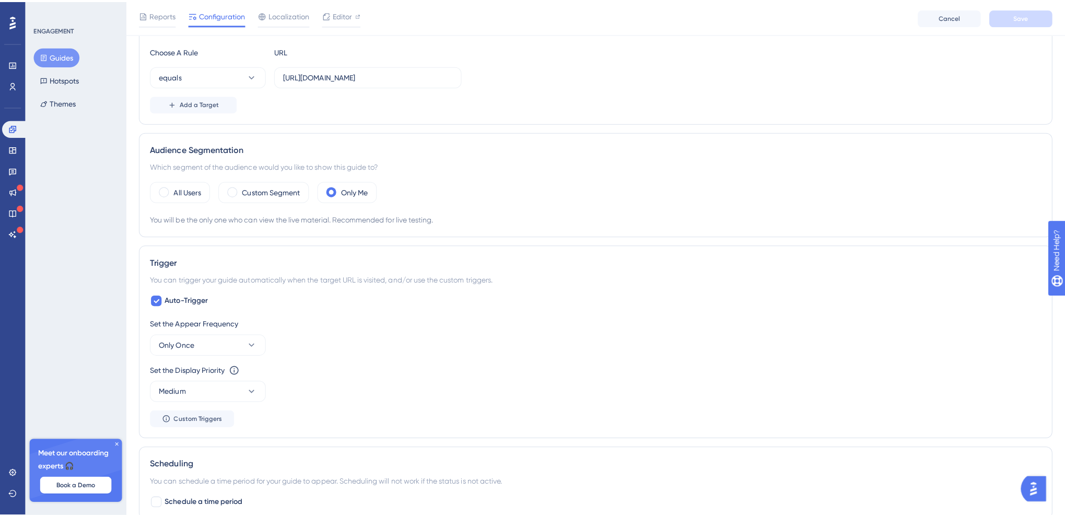
scroll to position [0, 0]
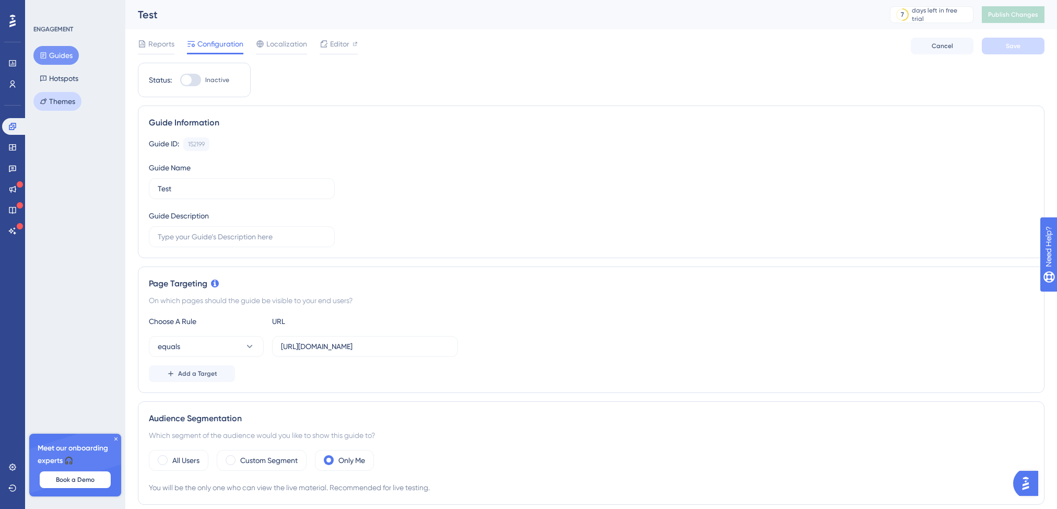
click at [69, 104] on button "Themes" at bounding box center [57, 101] width 48 height 19
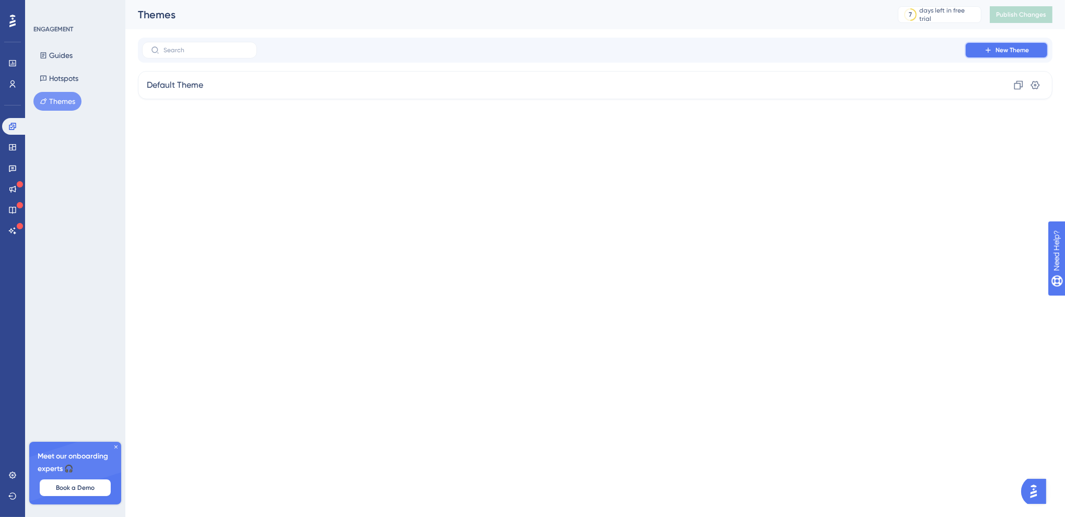
click at [1004, 52] on span "New Theme" at bounding box center [1011, 50] width 33 height 8
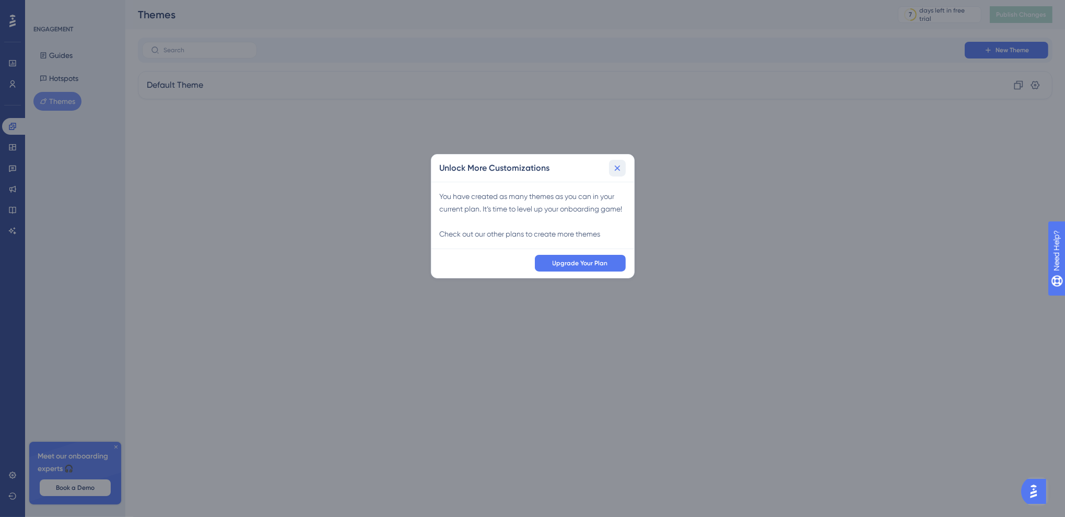
click at [616, 163] on icon at bounding box center [617, 168] width 10 height 10
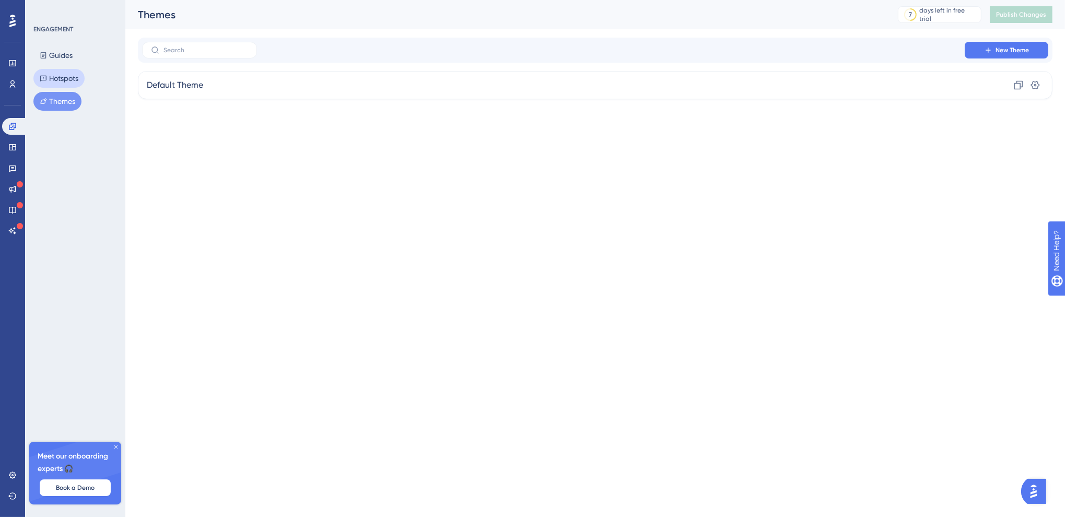
click at [60, 73] on button "Hotspots" at bounding box center [58, 78] width 51 height 19
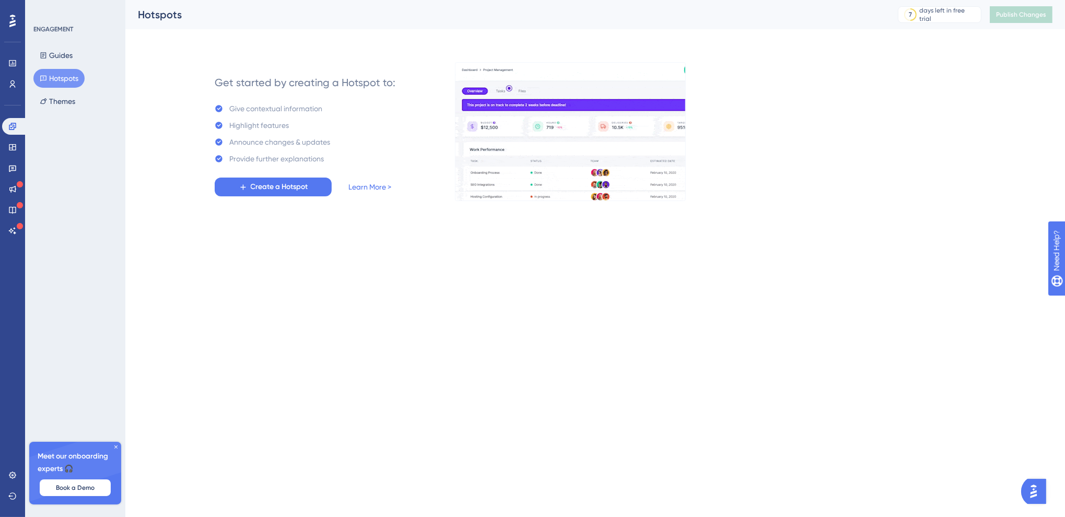
click at [116, 447] on icon at bounding box center [116, 447] width 6 height 6
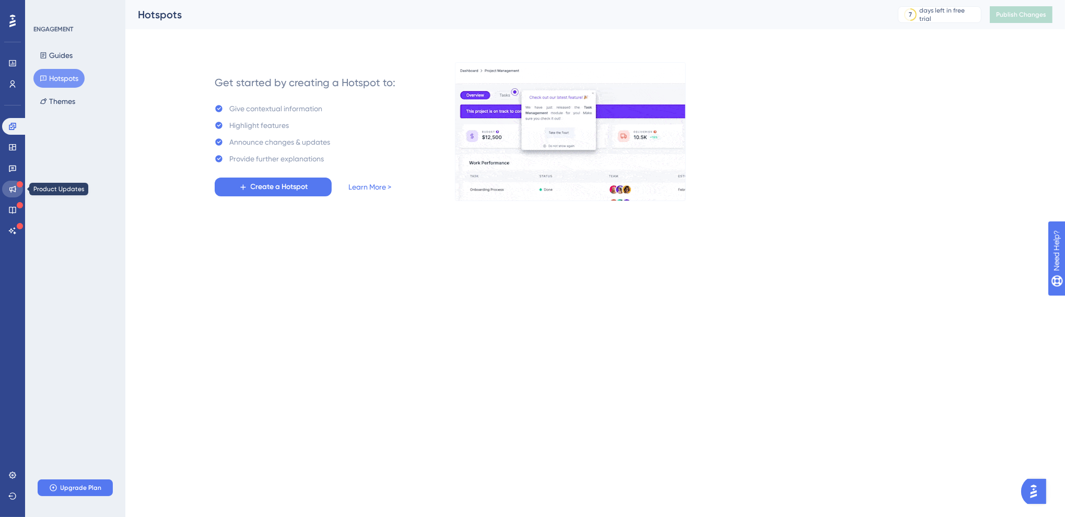
click at [9, 191] on icon at bounding box center [12, 189] width 8 height 8
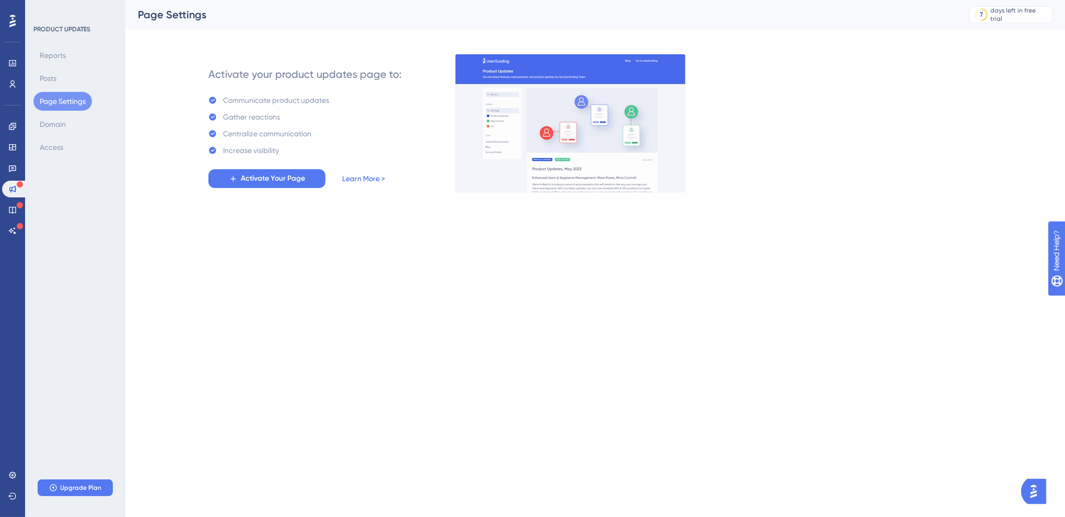
click at [370, 179] on link "Learn More >" at bounding box center [363, 178] width 43 height 13
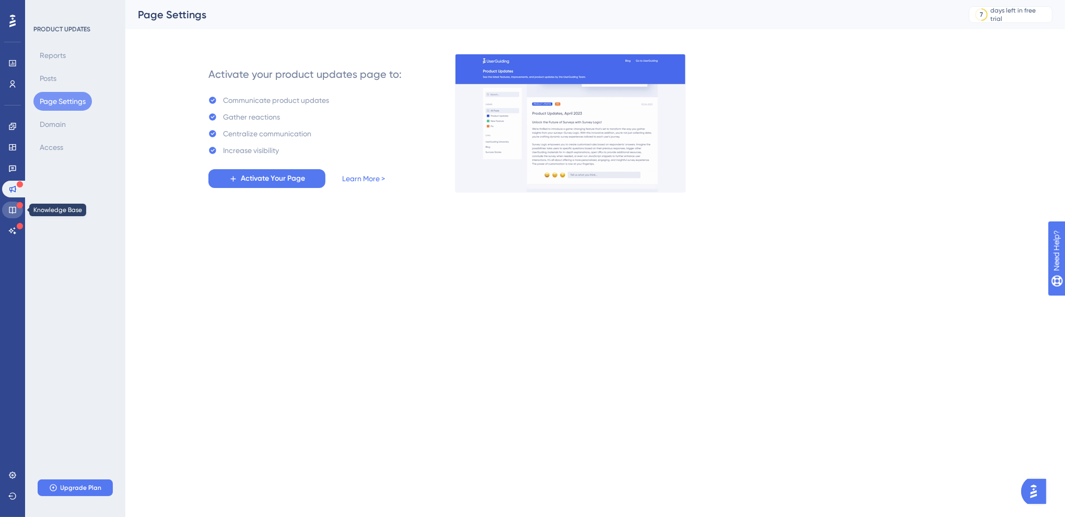
click at [12, 208] on icon at bounding box center [12, 210] width 8 height 8
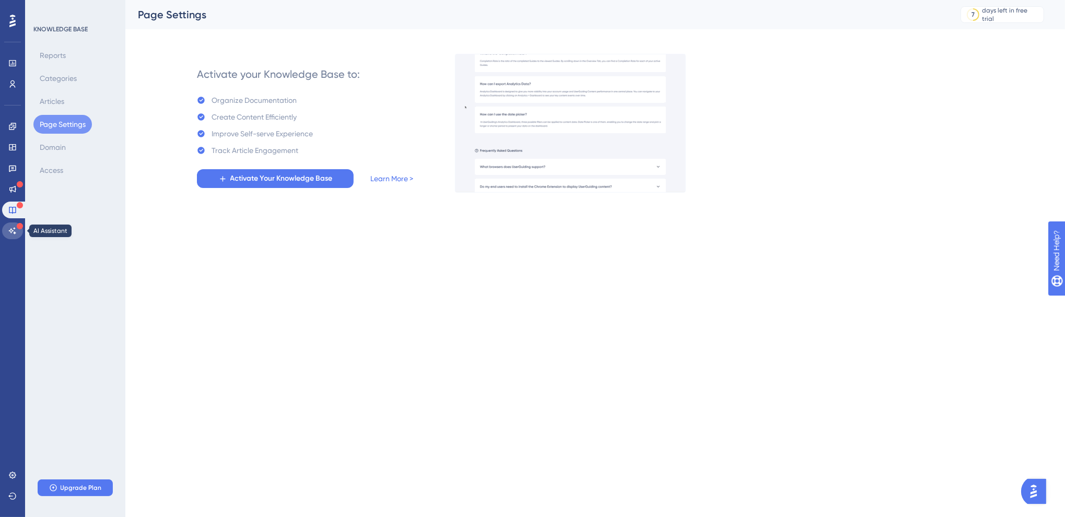
click at [10, 231] on icon at bounding box center [12, 231] width 8 height 8
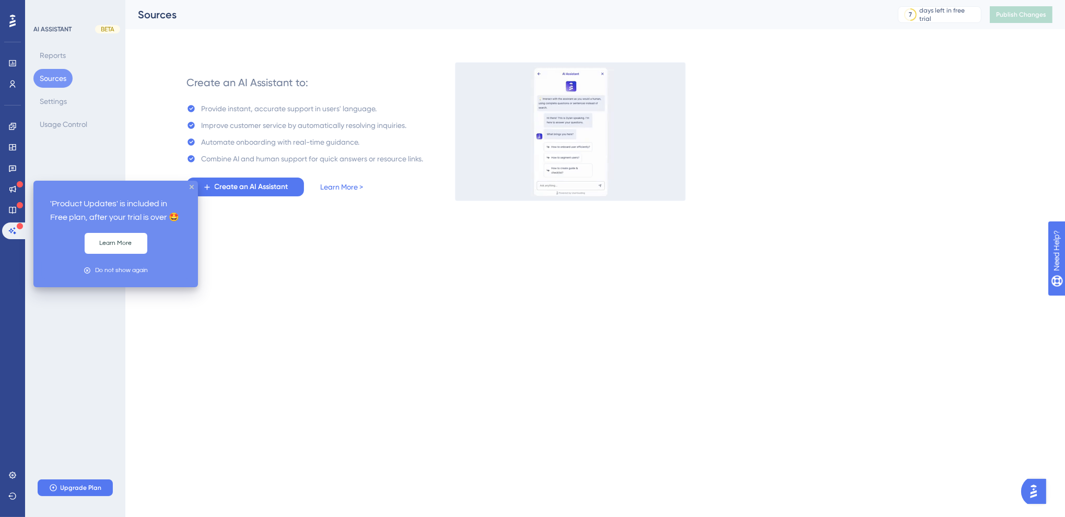
click at [17, 184] on icon at bounding box center [20, 184] width 6 height 6
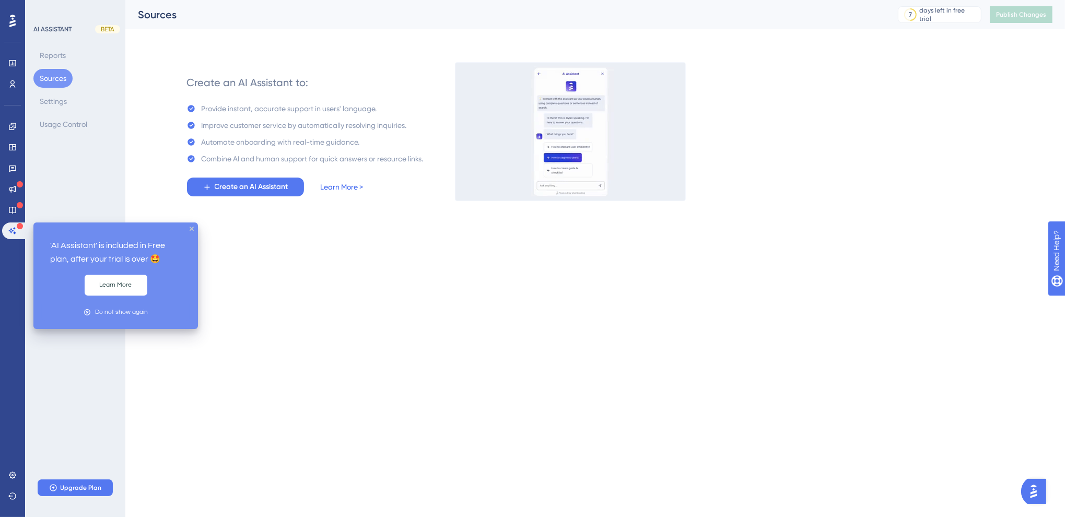
click at [336, 185] on link "Learn More >" at bounding box center [342, 187] width 43 height 13
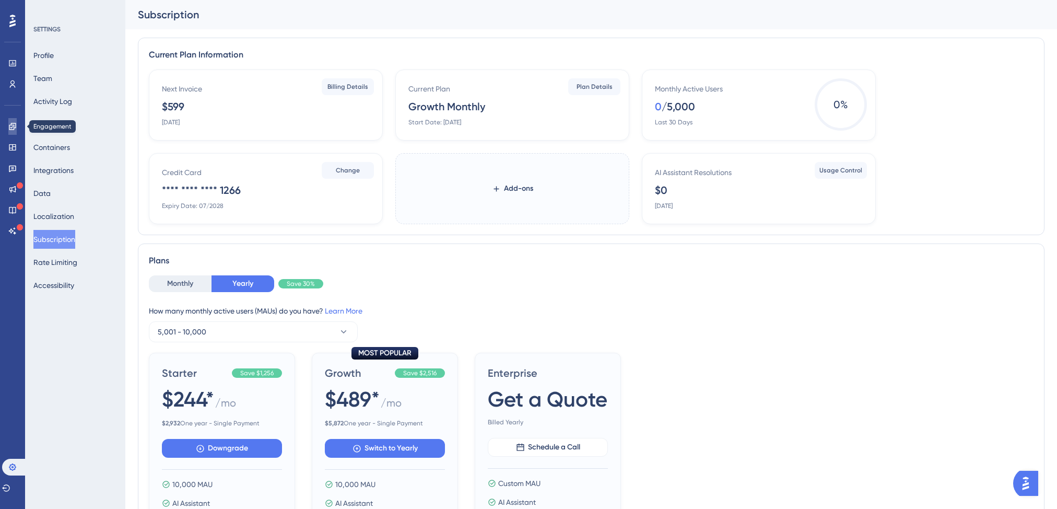
click at [8, 128] on link at bounding box center [12, 126] width 8 height 17
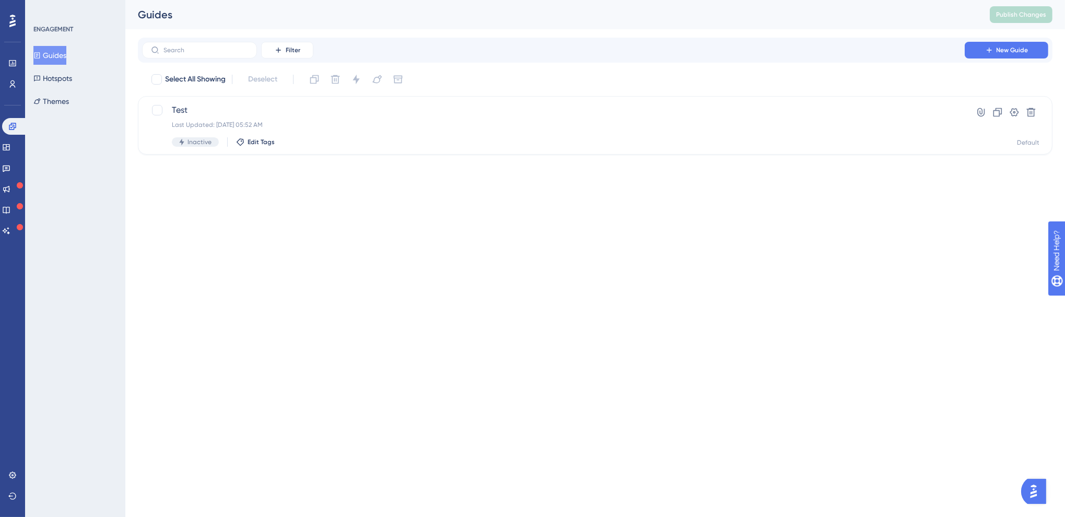
click at [85, 98] on div "Guides Hotspots Themes" at bounding box center [75, 78] width 85 height 65
click at [58, 103] on button "Themes" at bounding box center [51, 101] width 36 height 19
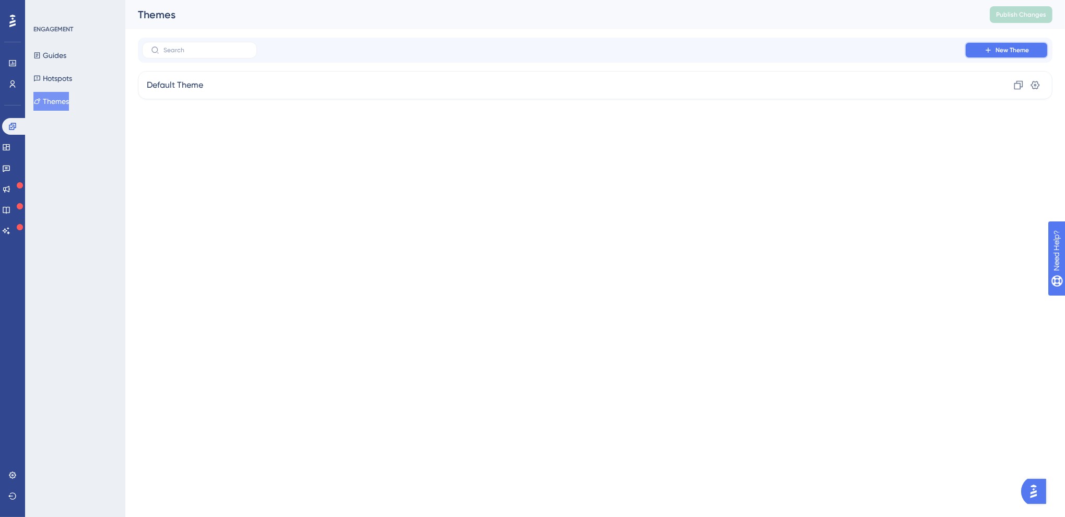
click at [1018, 51] on span "New Theme" at bounding box center [1011, 50] width 33 height 8
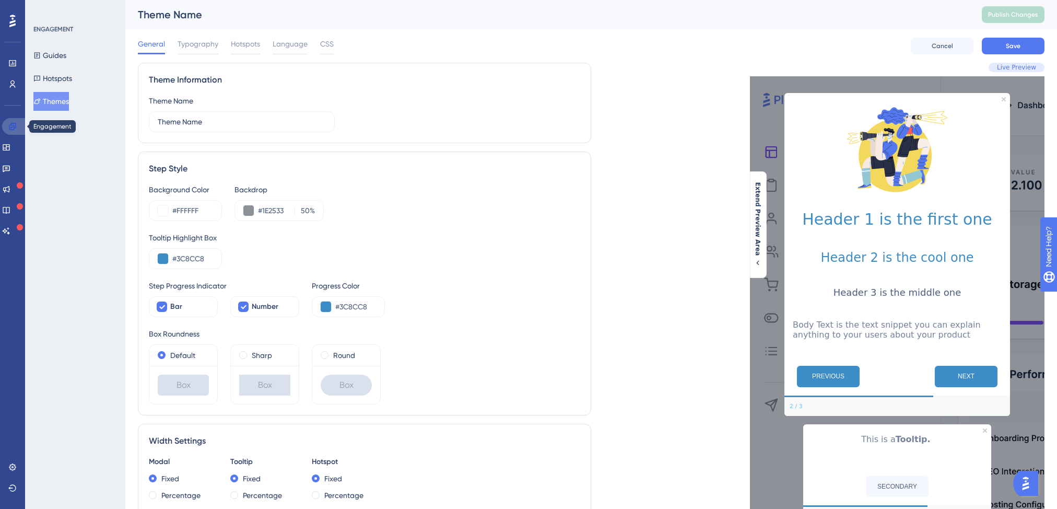
click at [14, 121] on link at bounding box center [14, 126] width 25 height 17
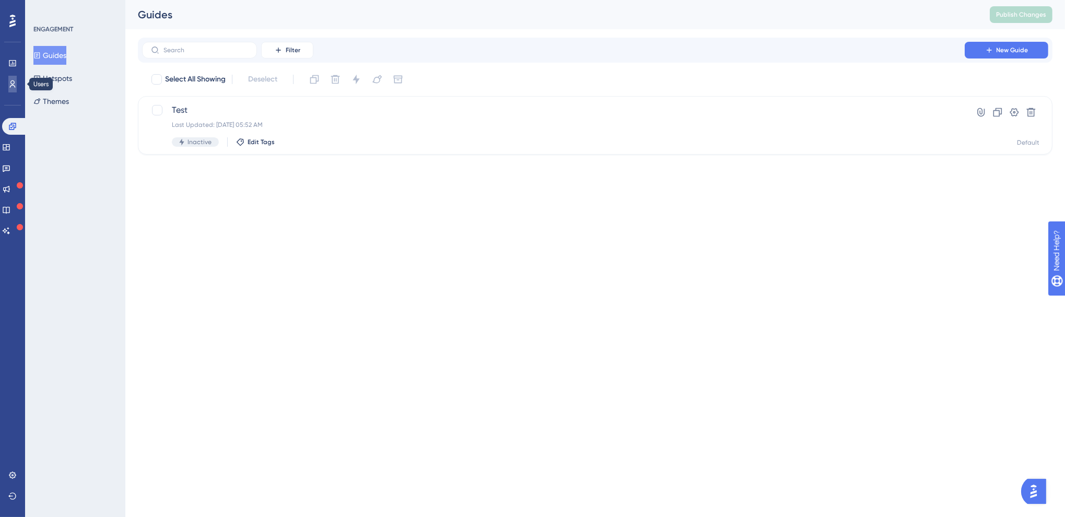
click at [15, 85] on icon at bounding box center [12, 84] width 8 height 8
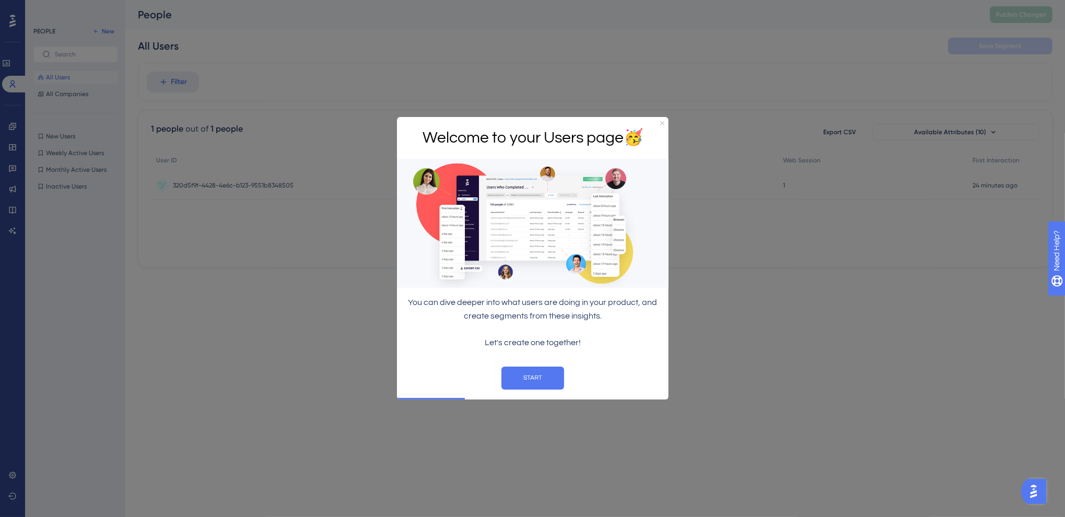
click at [660, 122] on icon "Close Preview" at bounding box center [661, 123] width 4 height 4
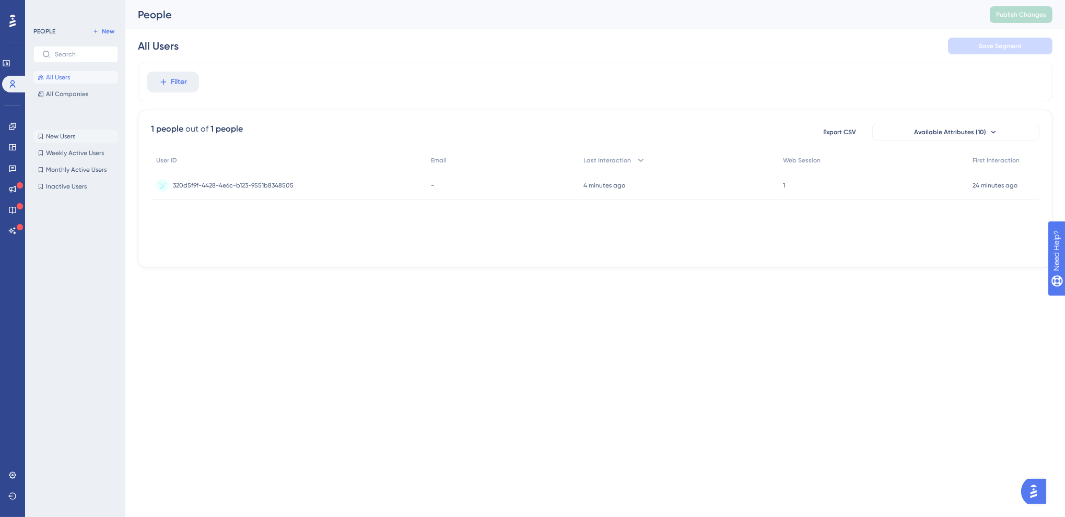
click at [70, 139] on span "New Users" at bounding box center [60, 136] width 29 height 8
click at [69, 76] on span "All Users" at bounding box center [58, 77] width 24 height 8
click at [65, 48] on label at bounding box center [75, 54] width 85 height 17
click at [65, 51] on input "text" at bounding box center [82, 54] width 54 height 7
click at [10, 88] on link at bounding box center [14, 84] width 25 height 17
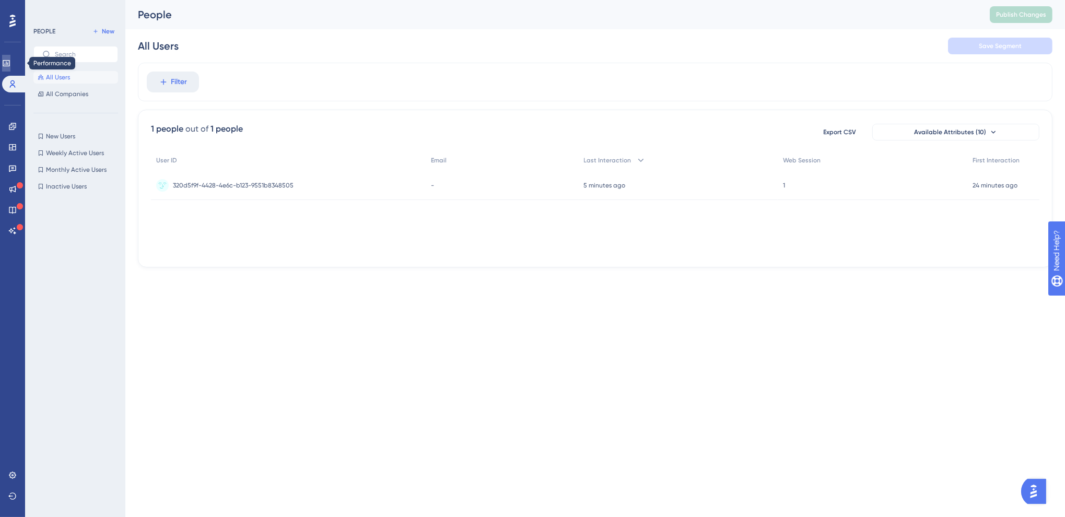
click at [10, 63] on link at bounding box center [6, 63] width 8 height 17
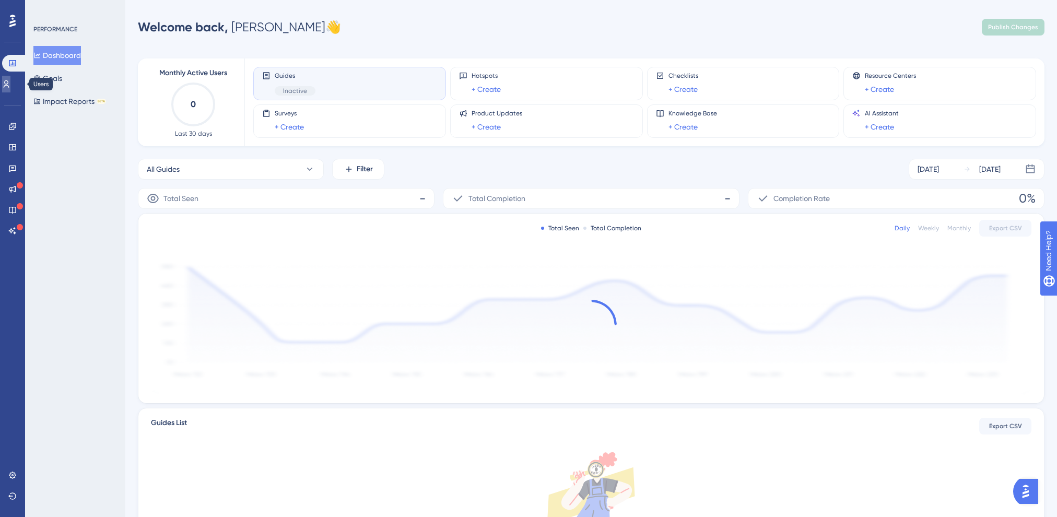
click at [10, 86] on icon at bounding box center [6, 84] width 8 height 8
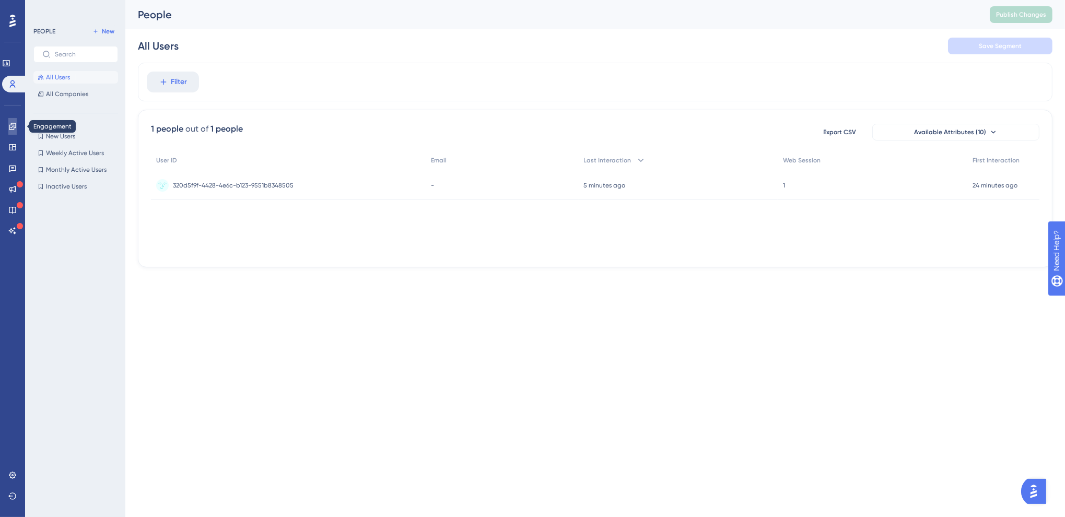
click at [13, 130] on icon at bounding box center [12, 126] width 8 height 8
